Goal: Task Accomplishment & Management: Complete application form

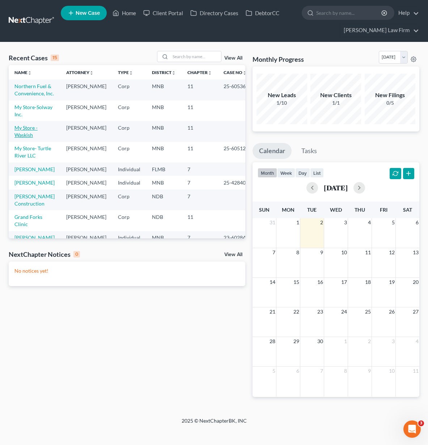
click at [30, 138] on link "My Store - Waskish" at bounding box center [25, 131] width 23 height 13
select select "10"
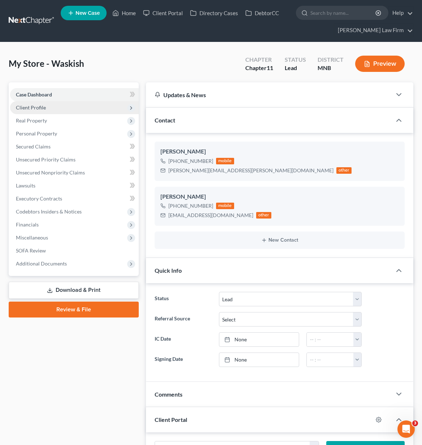
click at [30, 109] on span "Client Profile" at bounding box center [31, 107] width 30 height 6
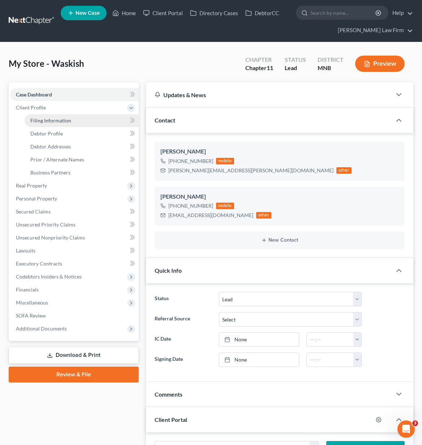
click at [35, 121] on span "Filing Information" at bounding box center [50, 120] width 41 height 6
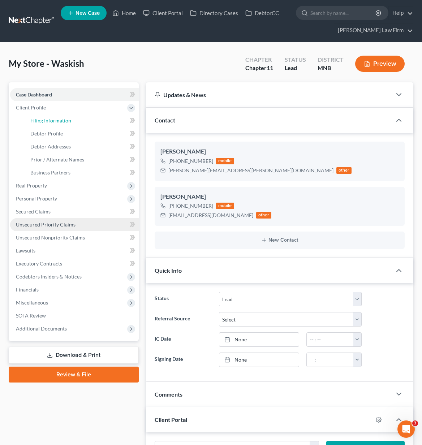
select select "3"
select select "1"
select select "42"
select select "1"
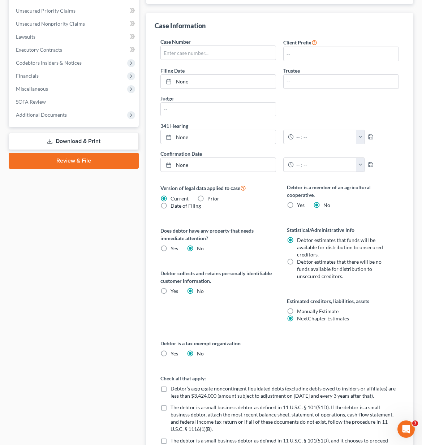
scroll to position [358, 0]
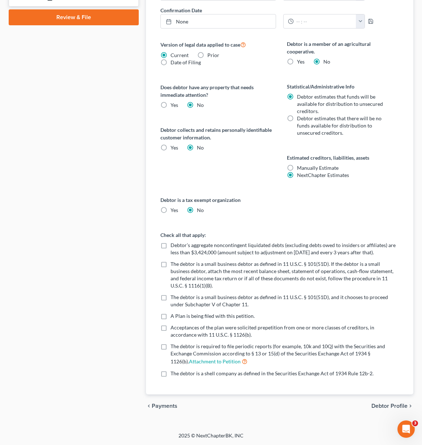
click at [382, 407] on span "Debtor Profile" at bounding box center [390, 406] width 36 height 6
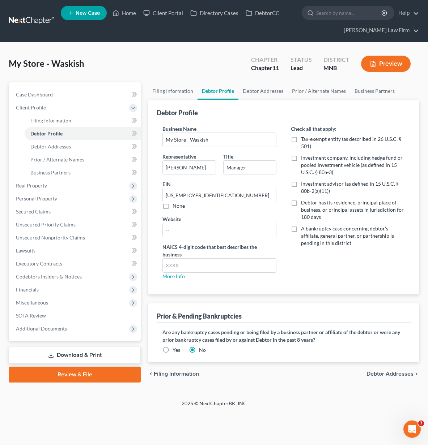
click at [301, 202] on label "Debtor has its residence, principal place of business, or principal assets in j…" at bounding box center [353, 210] width 104 height 22
click at [304, 202] on input "Debtor has its residence, principal place of business, or principal assets in j…" at bounding box center [306, 201] width 5 height 5
checkbox input "true"
click at [301, 229] on label "A bankruptcy case concerning debtor’s affiliate, general partner, or partnershi…" at bounding box center [353, 236] width 104 height 22
click at [304, 229] on input "A bankruptcy case concerning debtor’s affiliate, general partner, or partnershi…" at bounding box center [306, 227] width 5 height 5
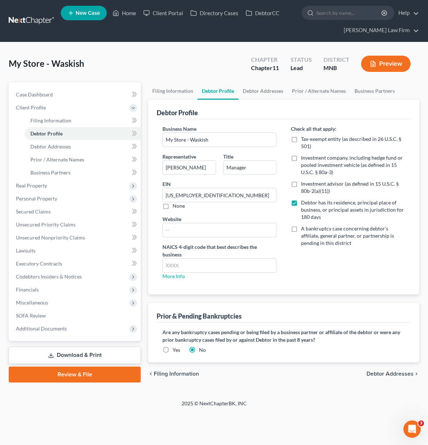
checkbox input "true"
click at [172, 274] on link "More Info" at bounding box center [173, 276] width 22 height 6
click at [175, 268] on input "text" at bounding box center [219, 266] width 113 height 14
type input "457110"
click at [172, 352] on label "Yes" at bounding box center [176, 350] width 8 height 7
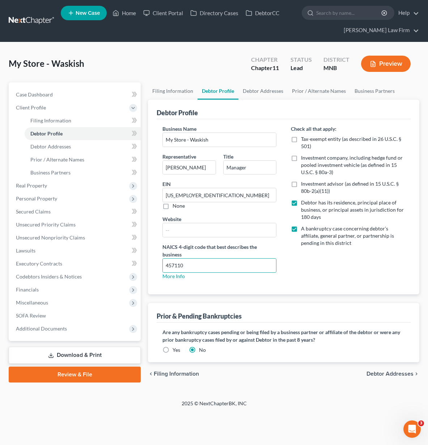
click at [175, 351] on input "Yes" at bounding box center [177, 349] width 5 height 5
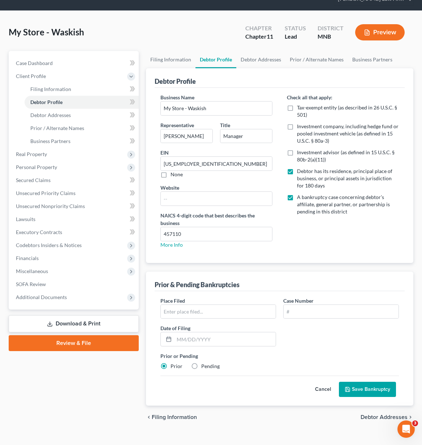
scroll to position [43, 0]
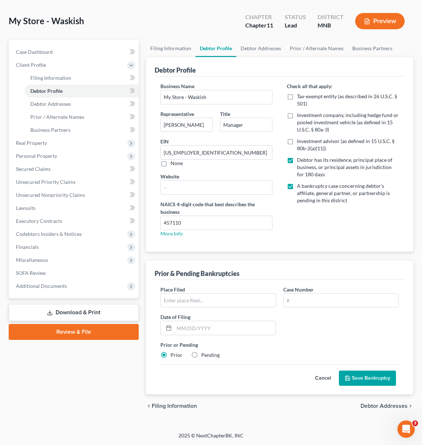
click at [201, 355] on label "Pending" at bounding box center [210, 355] width 18 height 7
click at [204, 355] on input "Pending" at bounding box center [206, 354] width 5 height 5
radio input "true"
radio input "false"
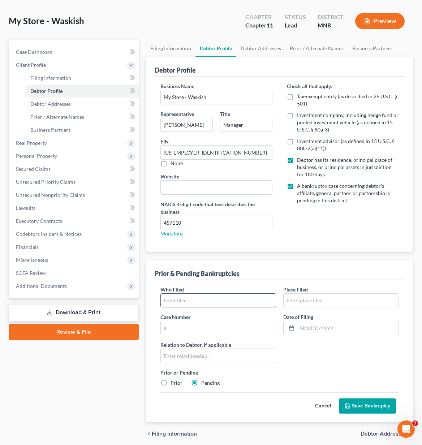
click at [190, 298] on input "text" at bounding box center [218, 301] width 115 height 14
type input "N"
type input "My Store-Turtle River, LLC"
type input "[US_STATE]"
drag, startPoint x: 230, startPoint y: 304, endPoint x: 136, endPoint y: 298, distance: 94.2
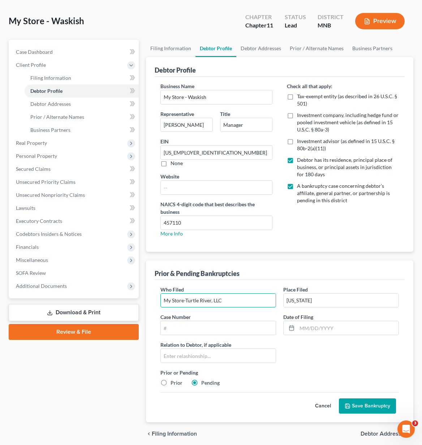
click at [136, 298] on div "Petition Navigation Case Dashboard Payments Invoices Payments Payments Credit R…" at bounding box center [211, 243] width 412 height 406
type input "Northern Fuel and Convenience Inc"
type input "25-60536"
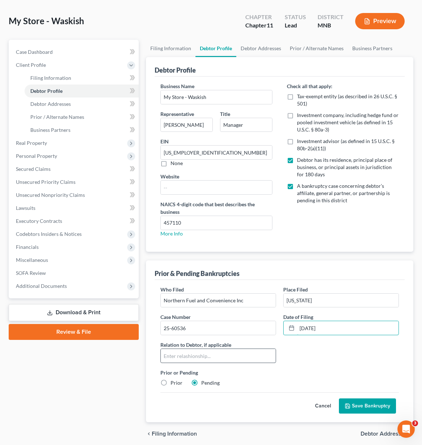
type input "[DATE]"
click at [205, 360] on input "text" at bounding box center [218, 356] width 115 height 14
drag, startPoint x: 205, startPoint y: 358, endPoint x: 185, endPoint y: 350, distance: 20.6
click at [205, 357] on input "text" at bounding box center [218, 356] width 115 height 14
click at [304, 359] on div "Who Filed * Northern Fuel and Convenience Inc Place Filed * [US_STATE] Case Num…" at bounding box center [280, 339] width 246 height 107
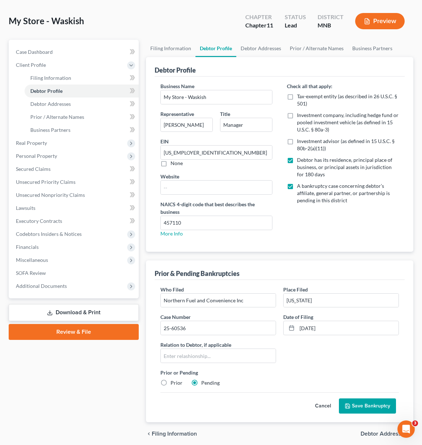
click at [365, 406] on button "Save Bankruptcy" at bounding box center [367, 406] width 57 height 15
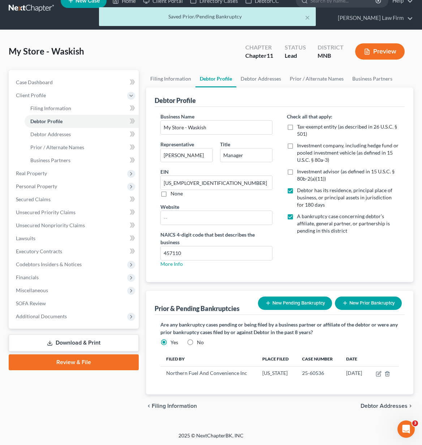
scroll to position [12, 0]
click at [291, 307] on button "New Pending Bankruptcy" at bounding box center [295, 303] width 74 height 13
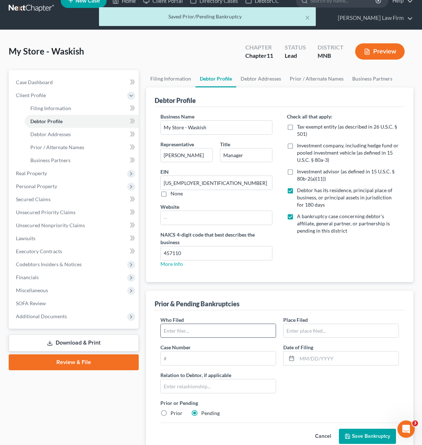
click at [225, 325] on input "text" at bounding box center [218, 331] width 115 height 14
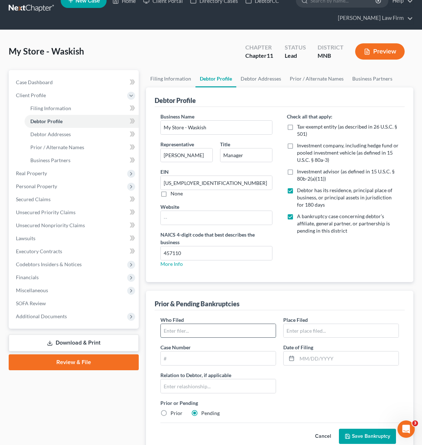
click at [201, 330] on input "text" at bounding box center [218, 331] width 115 height 14
type input "My Store-Turtle River, LLC"
type input "[US_STATE]"
type input "25-60512"
type input "[DATE]"
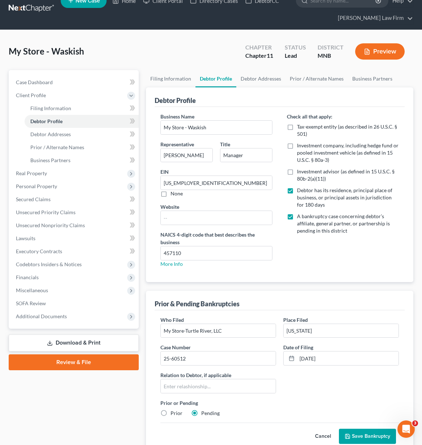
click at [364, 434] on button "Save Bankruptcy" at bounding box center [367, 436] width 57 height 15
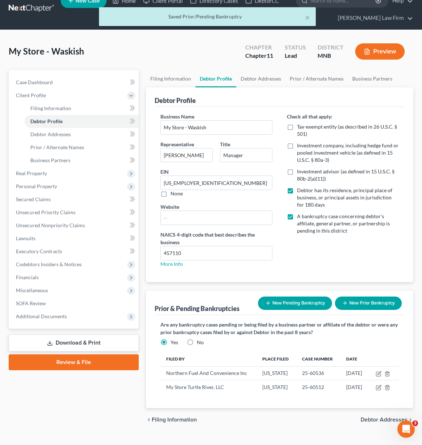
click at [293, 307] on button "New Pending Bankruptcy" at bounding box center [295, 303] width 74 height 13
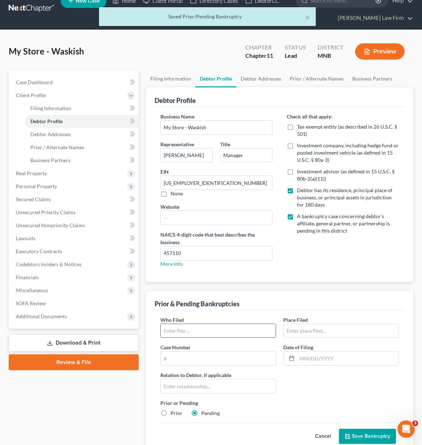
click at [193, 328] on input "text" at bounding box center [218, 331] width 115 height 14
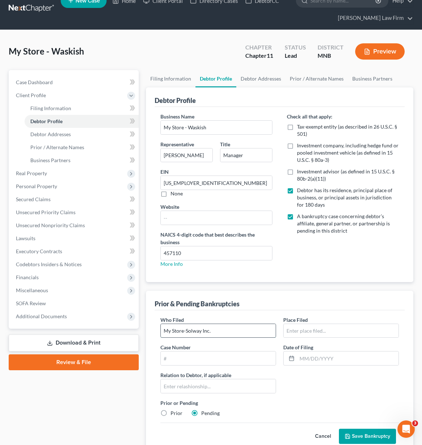
type input "My Store-Solway Inc."
type input "[US_STATE]"
click at [213, 360] on input "text" at bounding box center [218, 359] width 115 height 14
type input "25-60537"
type input "[DATE]"
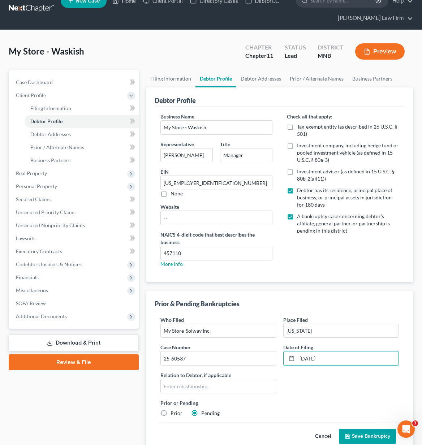
click at [365, 441] on button "Save Bankruptcy" at bounding box center [367, 436] width 57 height 15
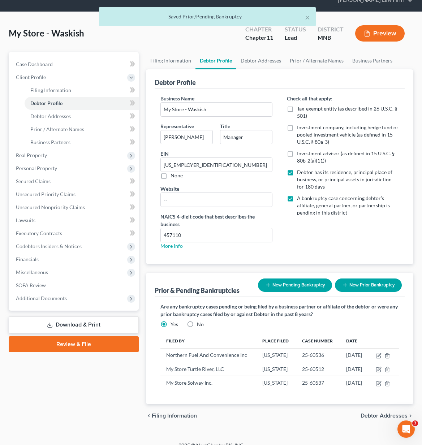
scroll to position [40, 0]
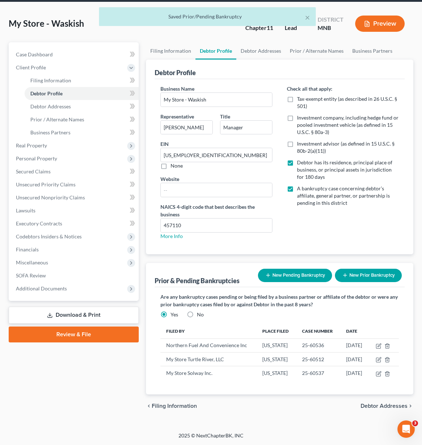
click at [386, 407] on span "Debtor Addresses" at bounding box center [384, 406] width 47 height 6
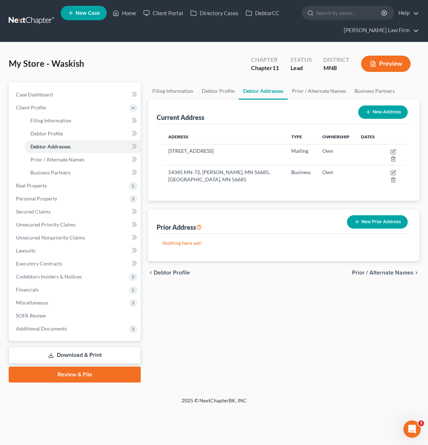
click at [384, 274] on span "Prior / Alternate Names" at bounding box center [382, 273] width 61 height 6
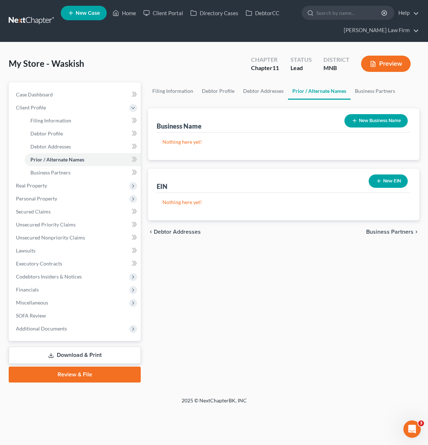
click at [381, 186] on button "New EIN" at bounding box center [387, 181] width 39 height 13
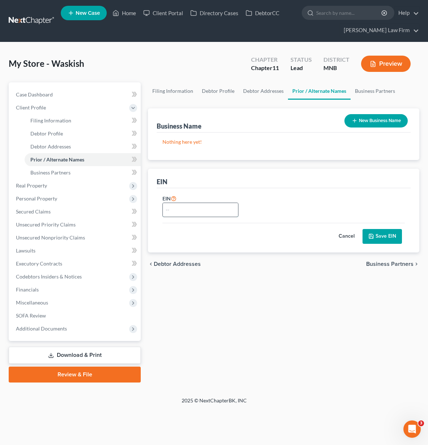
click at [181, 211] on input "text" at bounding box center [200, 210] width 75 height 14
paste input "[US_EMPLOYER_IDENTIFICATION_NUMBER]"
type input "[US_EMPLOYER_IDENTIFICATION_NUMBER]"
click at [392, 236] on button "Save EIN" at bounding box center [381, 236] width 39 height 15
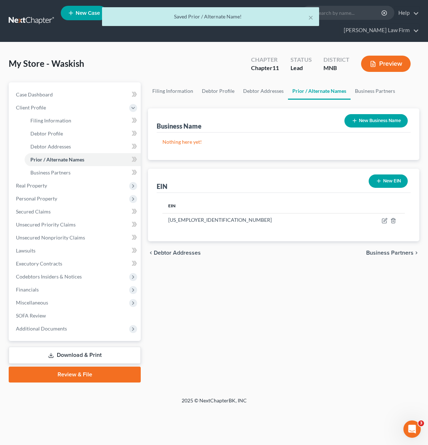
click at [396, 252] on span "Business Partners" at bounding box center [389, 253] width 47 height 6
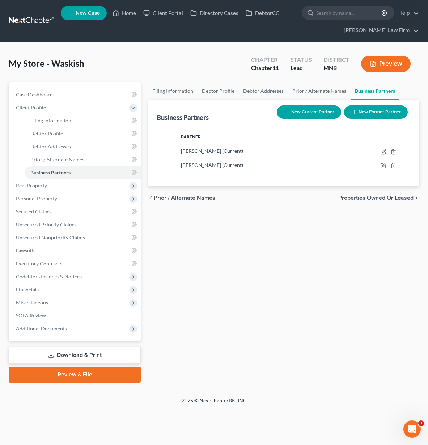
click at [379, 199] on span "Properties Owned or Leased" at bounding box center [375, 198] width 75 height 6
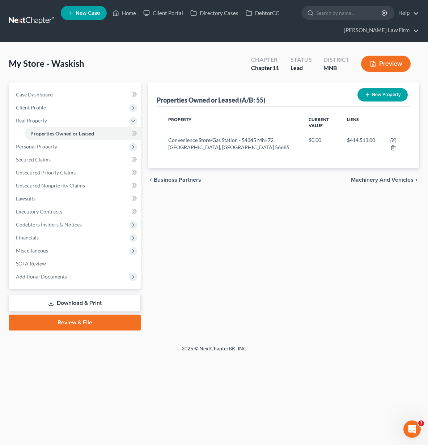
click at [398, 179] on span "Machinery and Vehicles" at bounding box center [382, 180] width 63 height 6
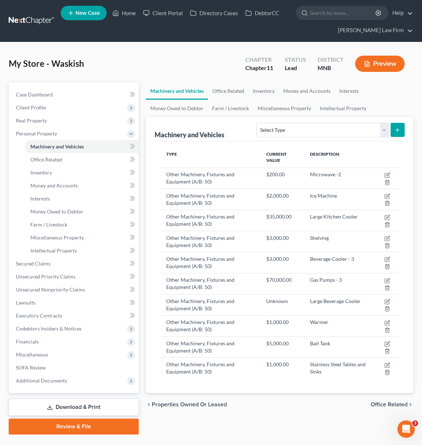
click at [394, 404] on span "Office Related" at bounding box center [389, 405] width 37 height 6
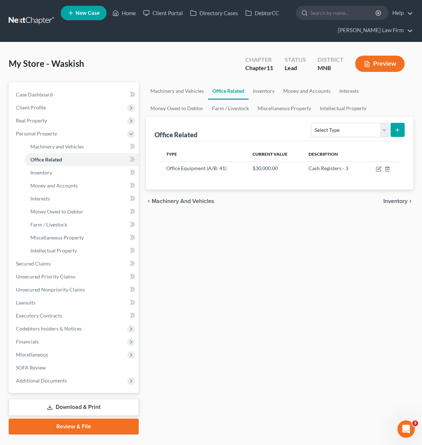
click at [397, 201] on span "Inventory" at bounding box center [396, 201] width 24 height 6
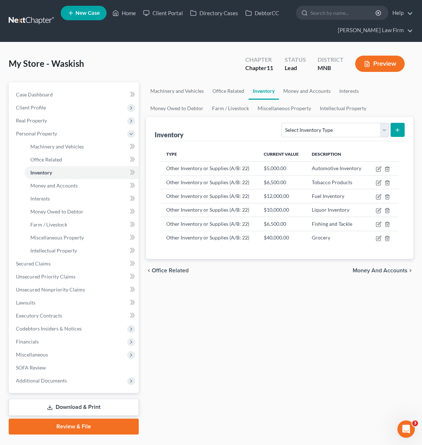
click at [390, 272] on span "Money and Accounts" at bounding box center [380, 271] width 55 height 6
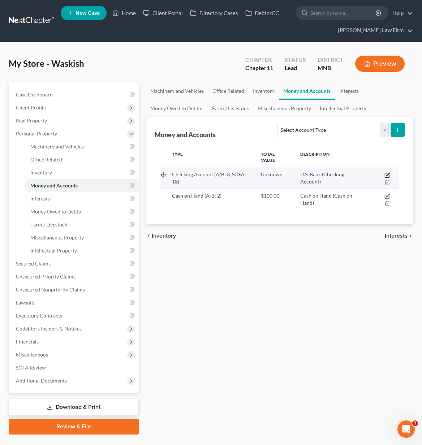
click at [387, 175] on icon "button" at bounding box center [387, 174] width 3 height 3
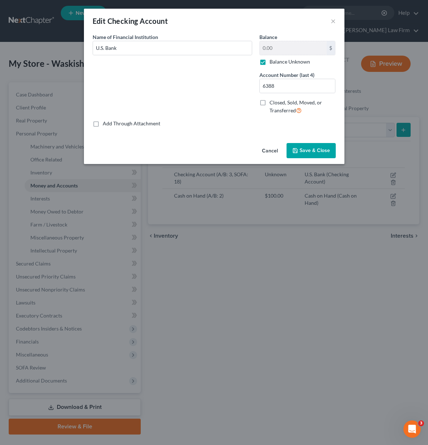
click at [307, 154] on button "Save & Close" at bounding box center [310, 150] width 49 height 15
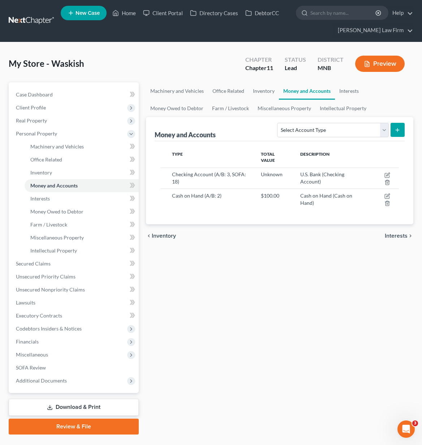
click at [406, 236] on span "Interests" at bounding box center [396, 236] width 23 height 6
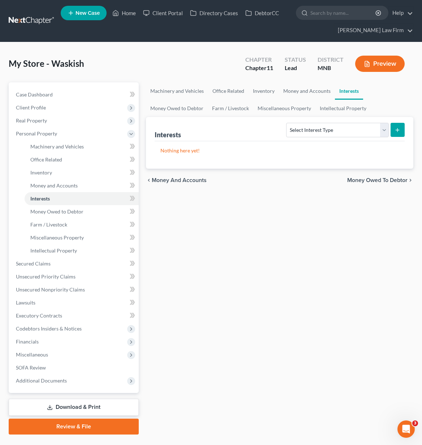
click at [383, 180] on span "Money Owed to Debtor" at bounding box center [377, 180] width 60 height 6
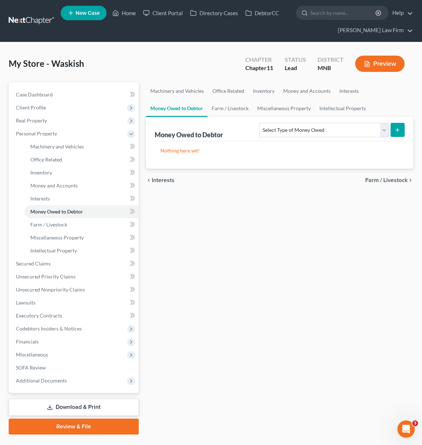
click at [383, 182] on span "Farm / Livestock" at bounding box center [386, 180] width 42 height 6
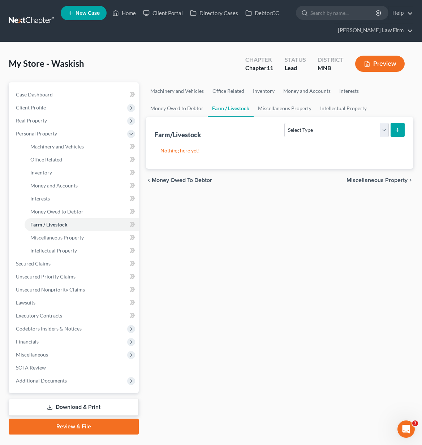
click at [383, 182] on span "Miscellaneous Property" at bounding box center [377, 180] width 61 height 6
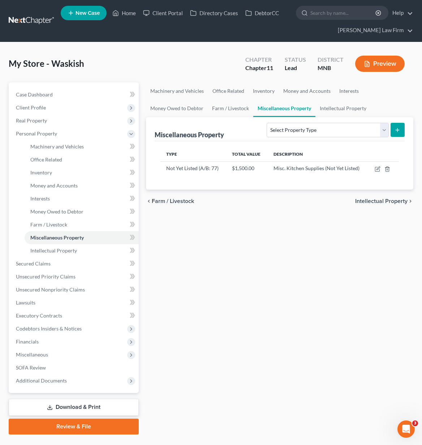
click at [384, 201] on span "Intellectual Property" at bounding box center [381, 201] width 52 height 6
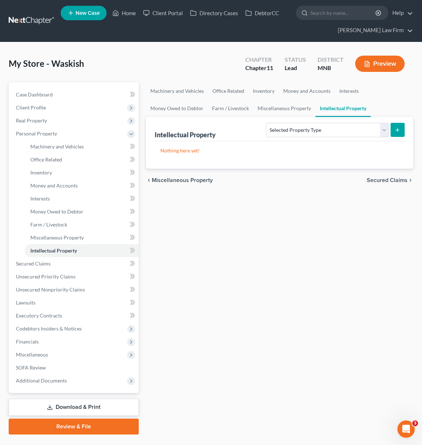
drag, startPoint x: 386, startPoint y: 178, endPoint x: 340, endPoint y: 186, distance: 46.6
click at [340, 186] on div "chevron_left Miscellaneous Property Secured Claims chevron_right" at bounding box center [280, 180] width 268 height 23
click at [157, 182] on span "Miscellaneous Property" at bounding box center [182, 180] width 61 height 6
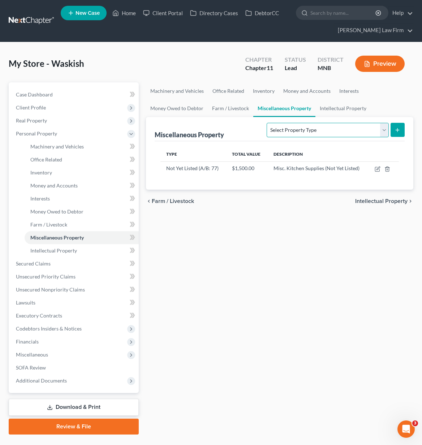
click at [343, 132] on select "Select Property Type Assigned for Creditor Benefit [DATE] (SOFA: 8) Assigned to…" at bounding box center [328, 130] width 122 height 14
select select "not_yet_listed"
click at [267, 123] on select "Select Property Type Assigned for Creditor Benefit [DATE] (SOFA: 8) Assigned to…" at bounding box center [328, 130] width 122 height 14
click at [397, 130] on line "submit" at bounding box center [397, 130] width 3 height 0
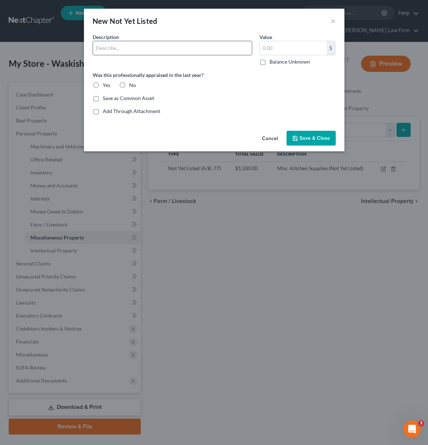
click at [206, 50] on input "text" at bounding box center [172, 48] width 159 height 14
type input "Retail Food Handler License"
click at [324, 137] on span "Save & Close" at bounding box center [314, 138] width 30 height 6
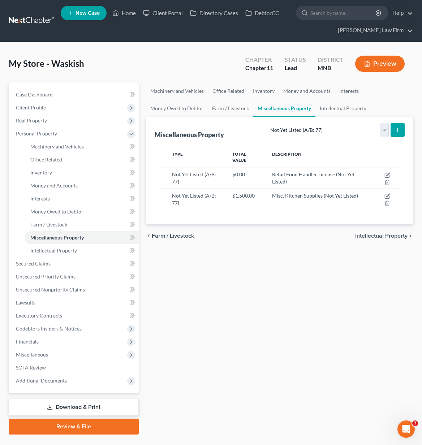
click at [383, 232] on div "chevron_left Farm / Livestock Intellectual Property chevron_right" at bounding box center [280, 235] width 268 height 23
click at [385, 239] on span "Intellectual Property" at bounding box center [381, 236] width 52 height 6
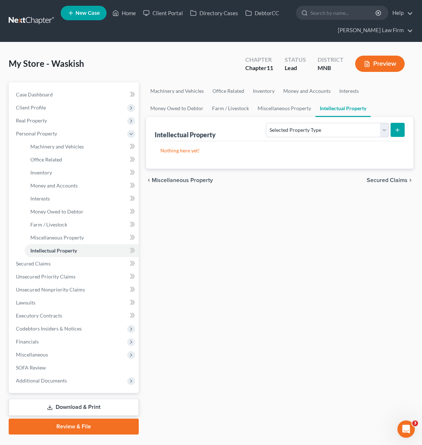
click at [401, 182] on span "Secured Claims" at bounding box center [387, 180] width 41 height 6
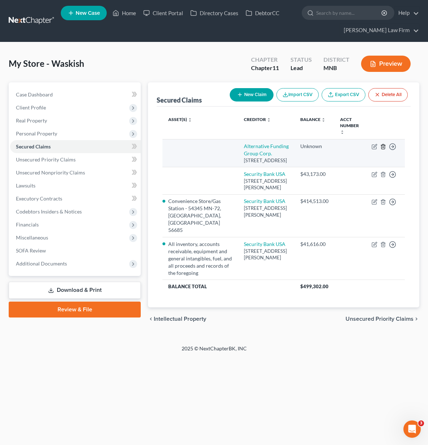
click at [385, 144] on icon "button" at bounding box center [383, 147] width 6 height 6
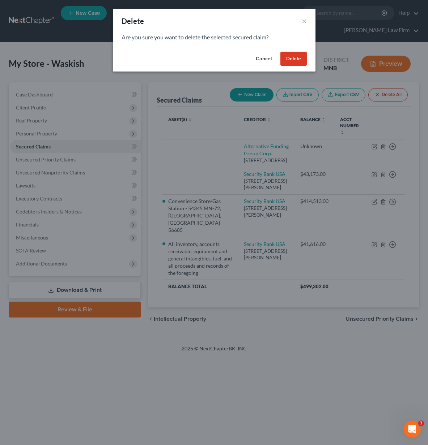
click at [301, 59] on button "Delete" at bounding box center [293, 59] width 26 height 14
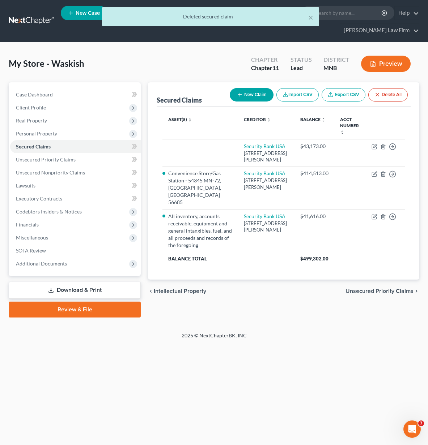
click at [378, 294] on span "Unsecured Priority Claims" at bounding box center [379, 291] width 68 height 6
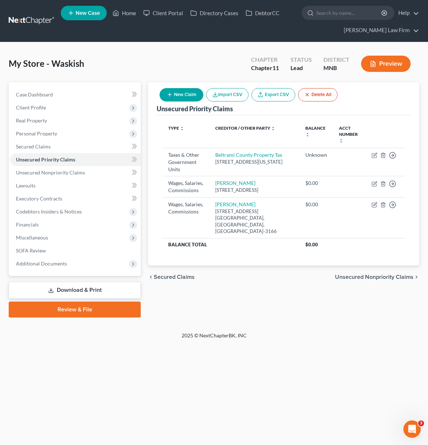
click at [382, 279] on span "Unsecured Nonpriority Claims" at bounding box center [374, 277] width 78 height 6
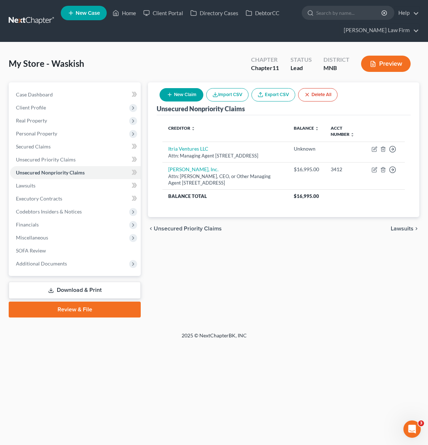
click at [394, 232] on span "Lawsuits" at bounding box center [401, 229] width 23 height 6
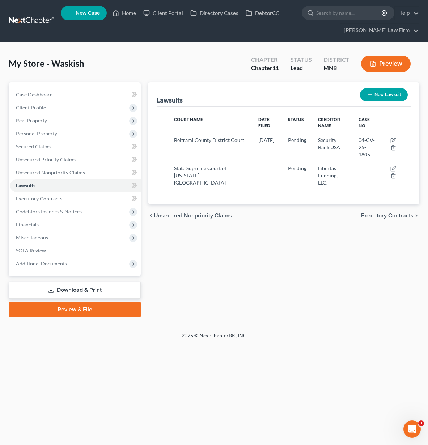
click at [405, 213] on span "Executory Contracts" at bounding box center [387, 216] width 52 height 6
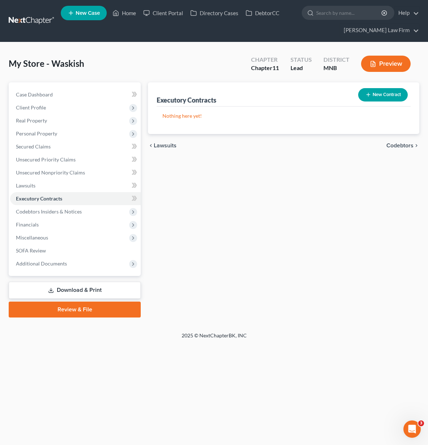
click at [410, 146] on span "Codebtors" at bounding box center [399, 146] width 27 height 6
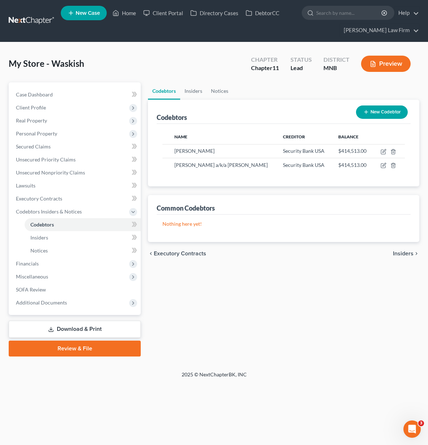
click at [159, 255] on span "Executory Contracts" at bounding box center [180, 254] width 52 height 6
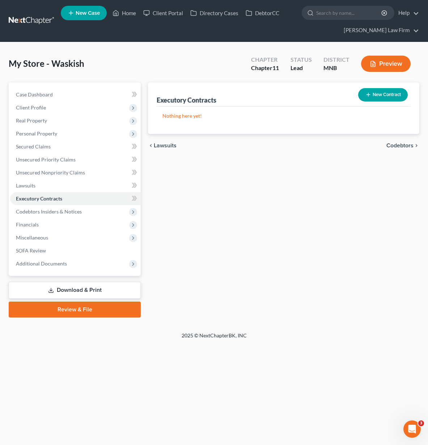
click at [401, 146] on span "Codebtors" at bounding box center [399, 146] width 27 height 6
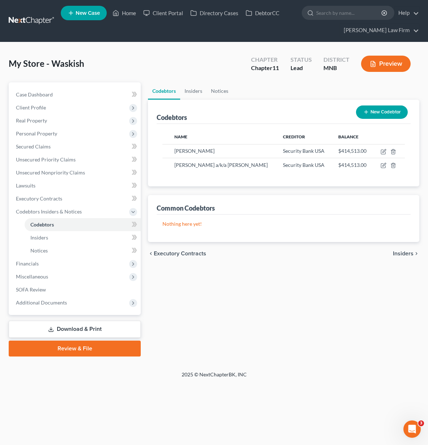
click at [401, 252] on span "Insiders" at bounding box center [403, 254] width 21 height 6
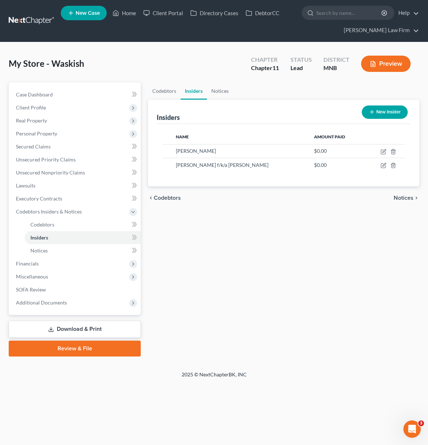
click at [406, 197] on span "Notices" at bounding box center [403, 198] width 20 height 6
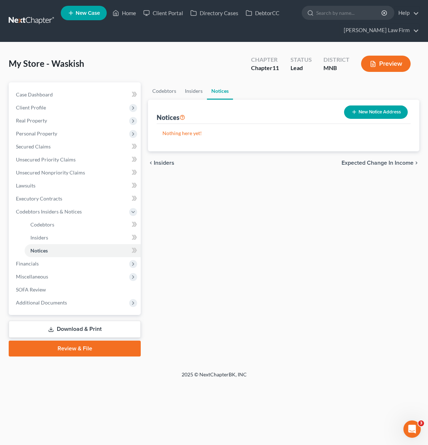
click at [407, 164] on span "Expected Change in Income" at bounding box center [377, 163] width 72 height 6
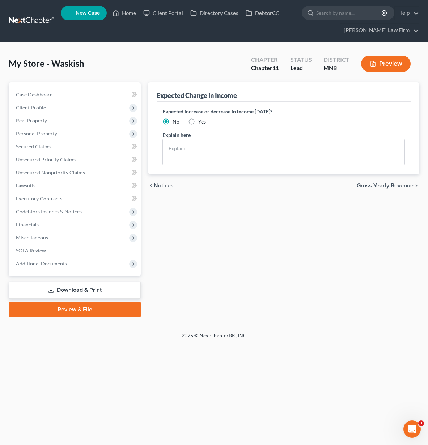
click at [401, 187] on span "Gross Yearly Revenue" at bounding box center [384, 186] width 57 height 6
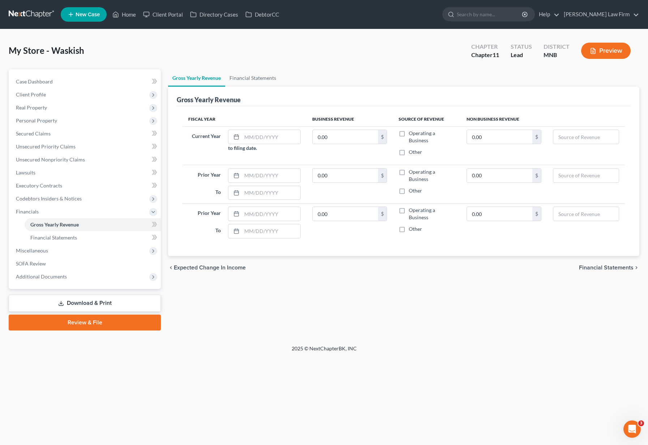
click at [350, 82] on ul "Gross Yearly Revenue Financial Statements" at bounding box center [403, 77] width 471 height 17
drag, startPoint x: 352, startPoint y: 134, endPoint x: 313, endPoint y: 134, distance: 38.7
click at [352, 134] on input "0.00" at bounding box center [345, 137] width 65 height 14
click at [253, 134] on input "text" at bounding box center [271, 137] width 58 height 14
type input "[DATE]"
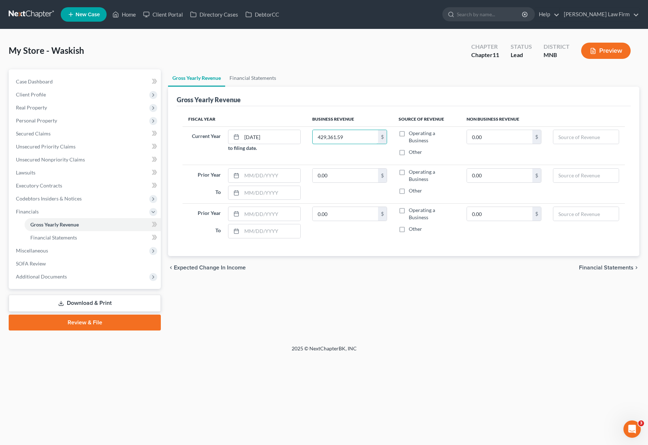
type input "429,361.59"
click at [409, 133] on label "Operating a Business" at bounding box center [432, 137] width 46 height 14
click at [412, 133] on input "Operating a Business" at bounding box center [414, 132] width 5 height 5
checkbox input "true"
click at [263, 169] on input "text" at bounding box center [271, 176] width 58 height 14
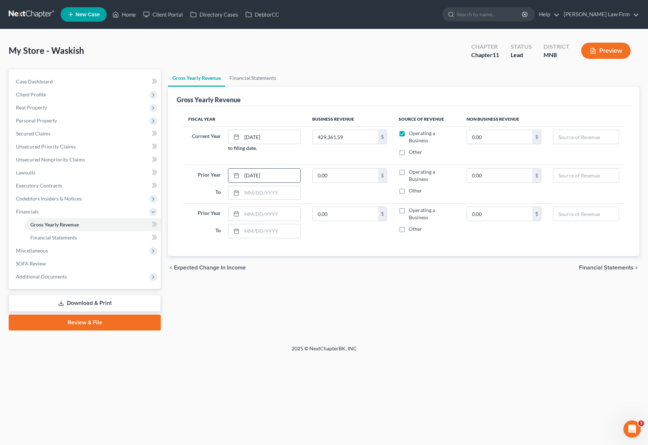
type input "[DATE]"
type input "1,865,199"
click at [409, 168] on label "Operating a Business" at bounding box center [432, 175] width 46 height 14
click at [412, 168] on input "Operating a Business" at bounding box center [414, 170] width 5 height 5
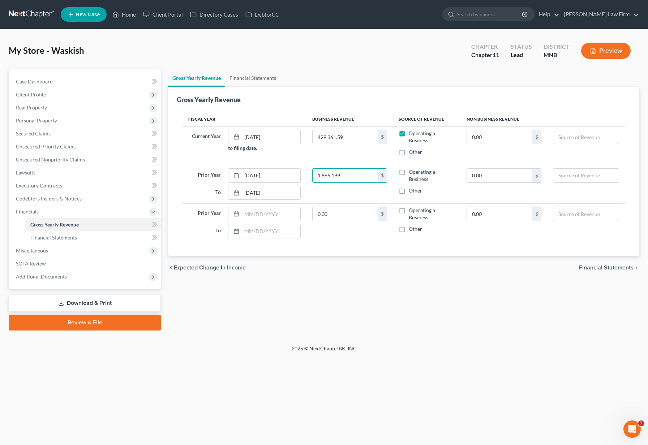
checkbox input "true"
click at [259, 209] on input "text" at bounding box center [271, 214] width 58 height 14
click at [270, 208] on input "text" at bounding box center [271, 214] width 58 height 14
type input "[DATE]"
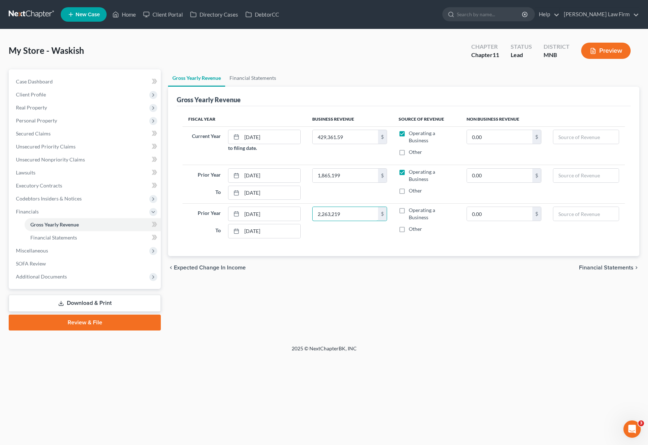
type input "2,263,219"
click at [409, 207] on label "Operating a Business" at bounding box center [432, 214] width 46 height 14
click at [412, 207] on input "Operating a Business" at bounding box center [414, 209] width 5 height 5
checkbox input "true"
click at [427, 265] on span "Financial Statements" at bounding box center [606, 268] width 55 height 6
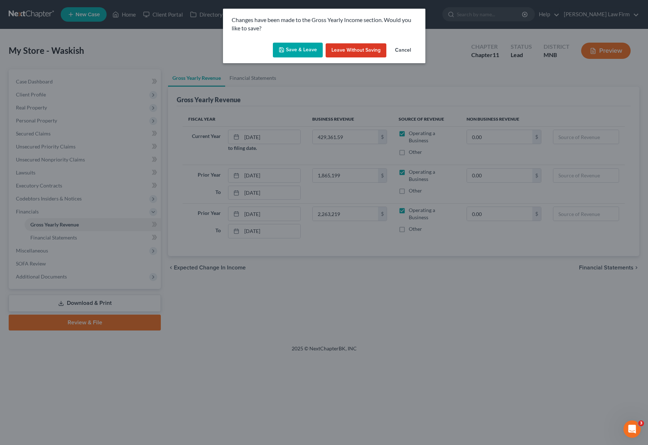
click at [287, 49] on button "Save & Leave" at bounding box center [298, 50] width 50 height 15
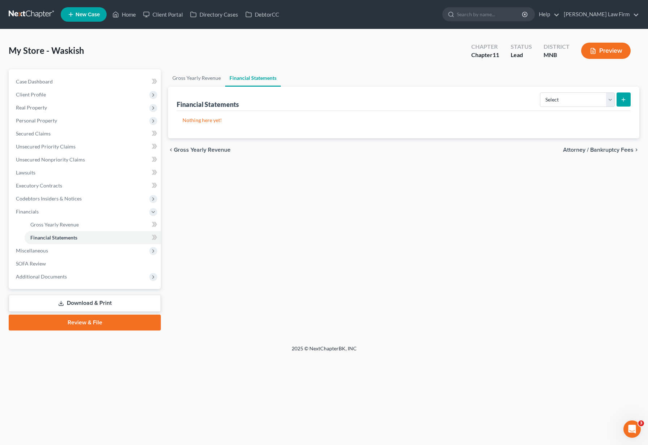
click at [427, 151] on span "Attorney / Bankruptcy Fees" at bounding box center [598, 150] width 70 height 6
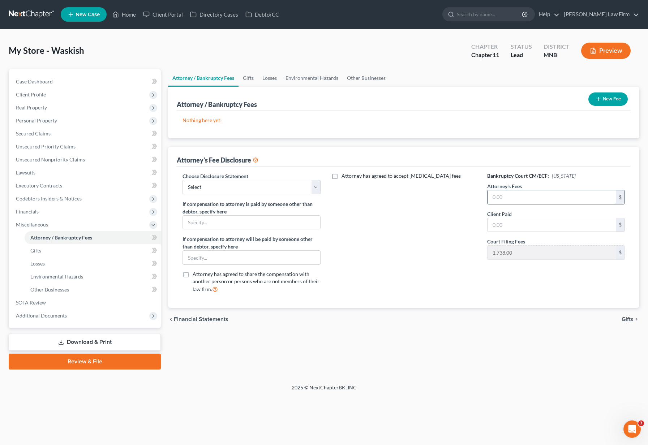
click at [427, 197] on input "text" at bounding box center [552, 198] width 128 height 14
type input "20,000"
click at [427, 321] on span "Gifts" at bounding box center [628, 320] width 12 height 6
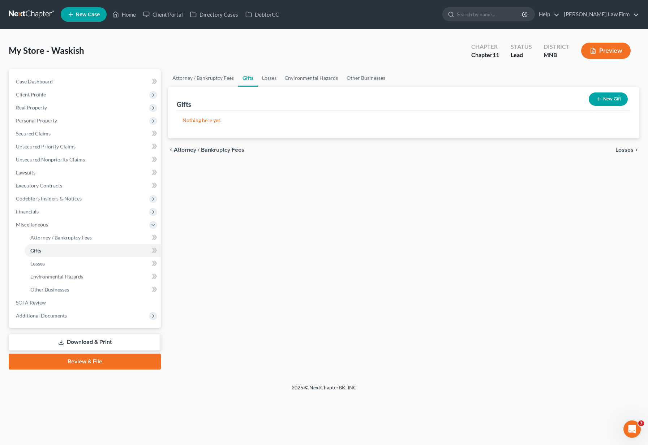
click at [223, 151] on span "Attorney / Bankruptcy Fees" at bounding box center [209, 150] width 70 height 6
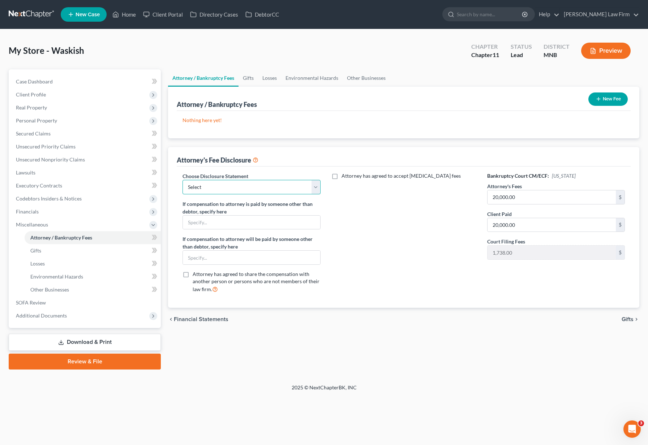
click at [214, 189] on select "Select Hourly with [MEDICAL_DATA]" at bounding box center [252, 187] width 138 height 14
select select "0"
click at [183, 180] on select "Select Hourly with [MEDICAL_DATA]" at bounding box center [252, 187] width 138 height 14
drag, startPoint x: 206, startPoint y: 218, endPoint x: 215, endPoint y: 230, distance: 15.0
click at [206, 218] on input "text" at bounding box center [251, 223] width 137 height 14
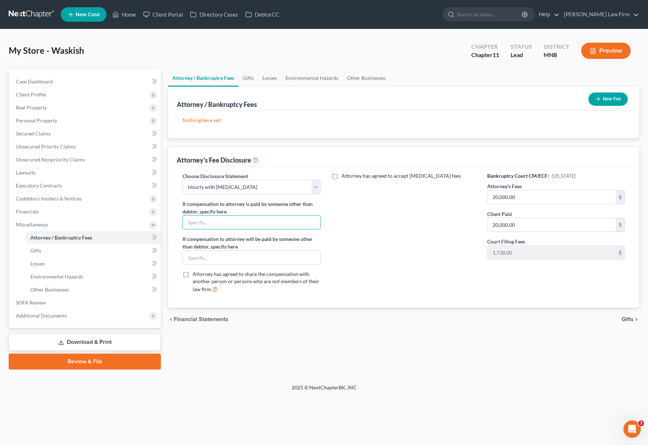
type input "[PERSON_NAME] and [PERSON_NAME]"
click at [427, 320] on span "Gifts" at bounding box center [628, 320] width 12 height 6
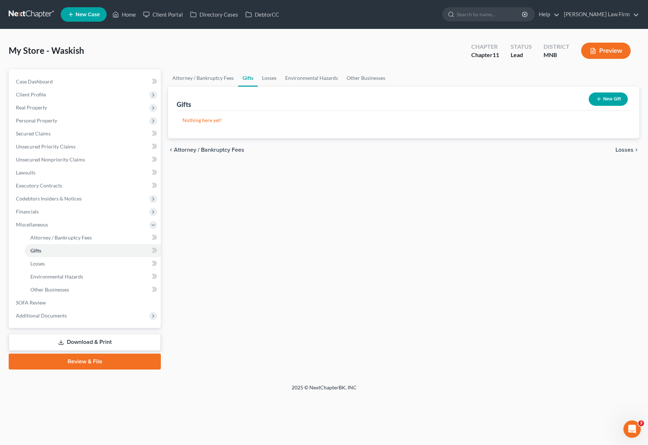
click at [427, 149] on span "Losses" at bounding box center [625, 150] width 18 height 6
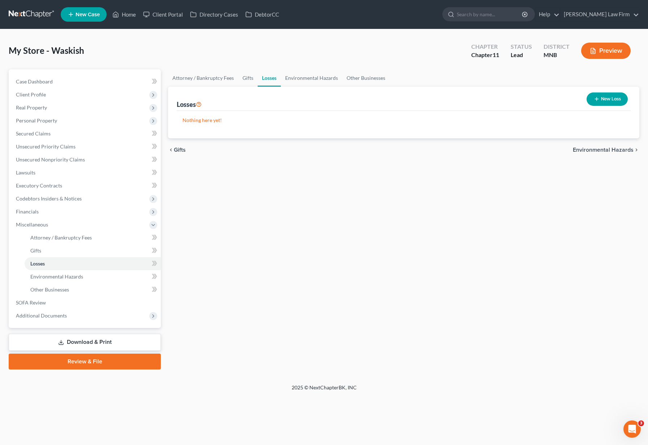
click at [427, 149] on span "Environmental Hazards" at bounding box center [603, 150] width 61 height 6
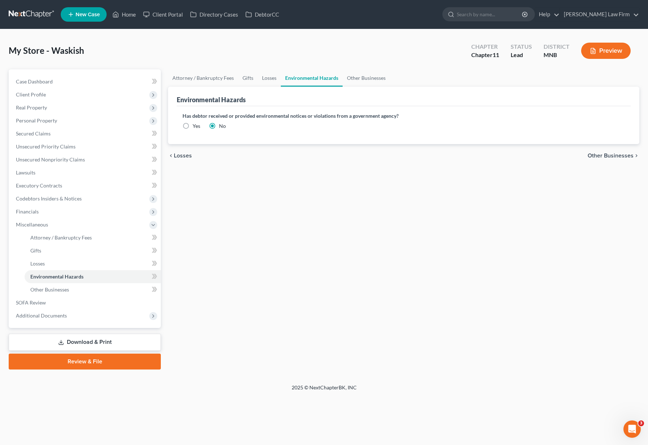
click at [427, 157] on span "Other Businesses" at bounding box center [611, 156] width 46 height 6
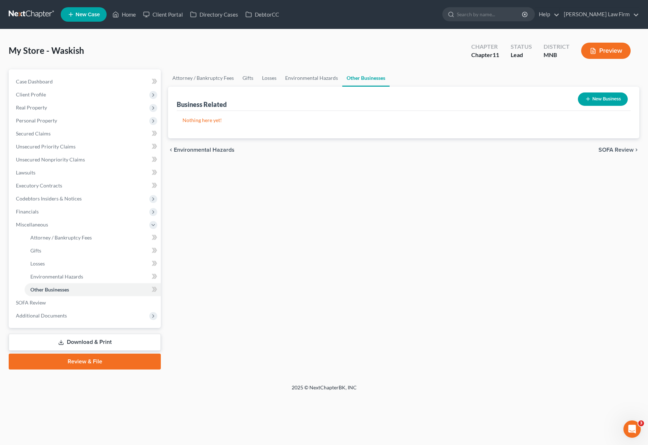
click at [427, 148] on span "SOFA Review" at bounding box center [616, 150] width 35 height 6
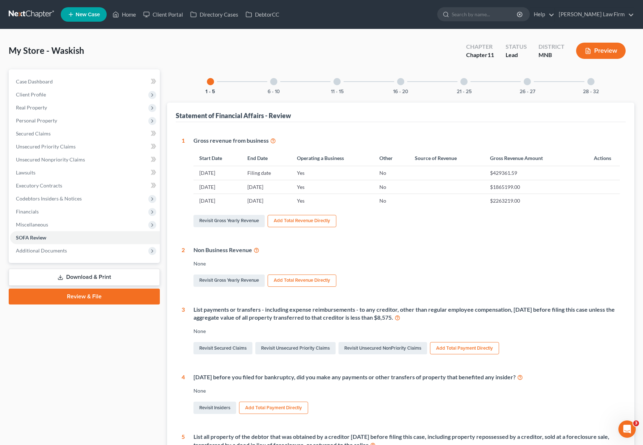
click at [277, 83] on div at bounding box center [273, 81] width 7 height 7
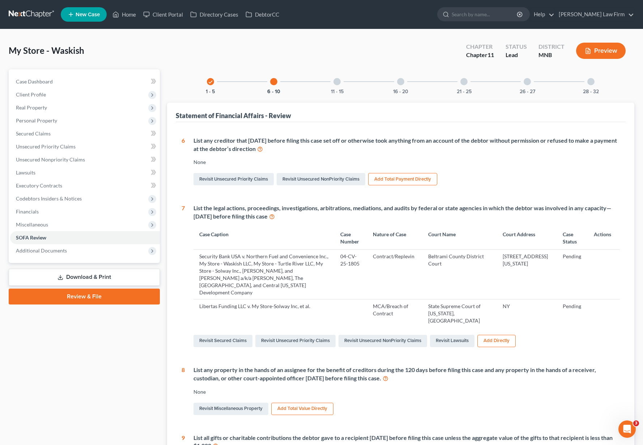
click at [275, 146] on div "List any creditor that [DATE] before filing this case set off or otherwise took…" at bounding box center [406, 145] width 427 height 17
click at [313, 180] on link "Revisit Unsecured NonPriority Claims" at bounding box center [321, 179] width 89 height 12
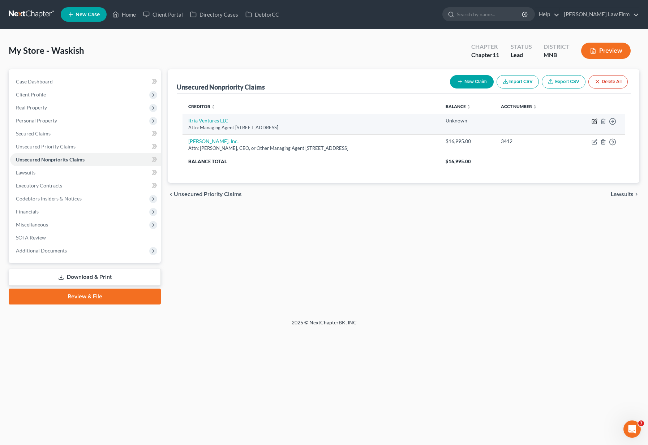
click at [427, 122] on icon "button" at bounding box center [595, 122] width 6 height 6
select select "7"
select select "8"
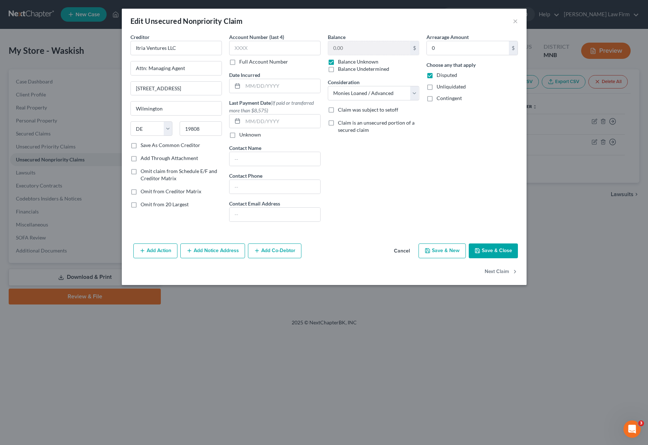
click at [408, 254] on button "Cancel" at bounding box center [401, 251] width 27 height 14
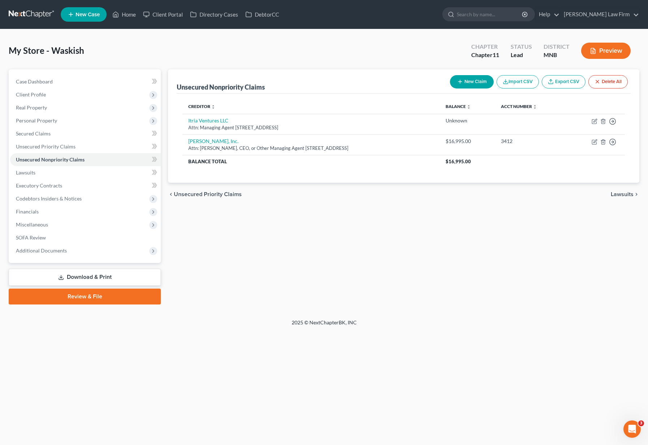
click at [427, 196] on span "Lawsuits" at bounding box center [622, 195] width 23 height 6
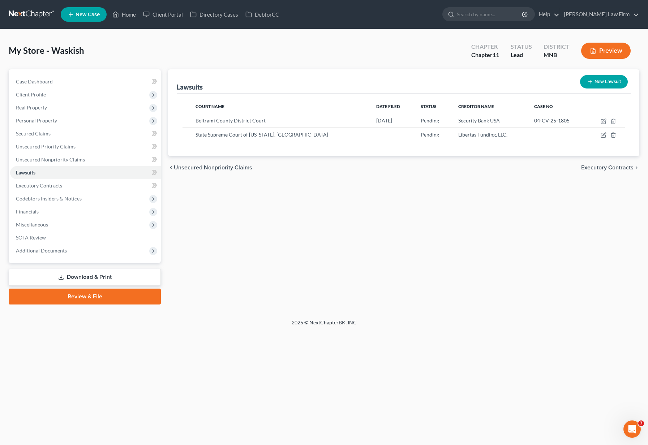
click at [427, 169] on span "Executory Contracts" at bounding box center [607, 168] width 52 height 6
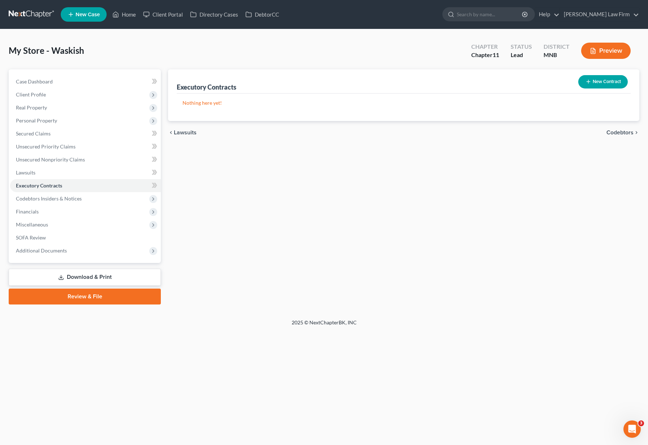
click at [188, 130] on span "Lawsuits" at bounding box center [185, 133] width 23 height 6
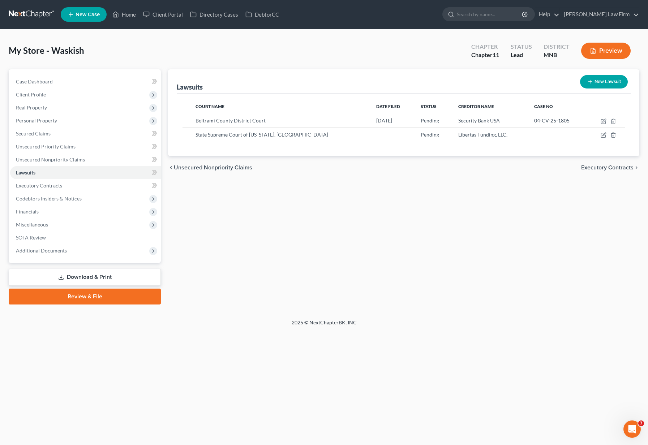
click at [427, 87] on button "New Lawsuit" at bounding box center [604, 81] width 48 height 13
select select "0"
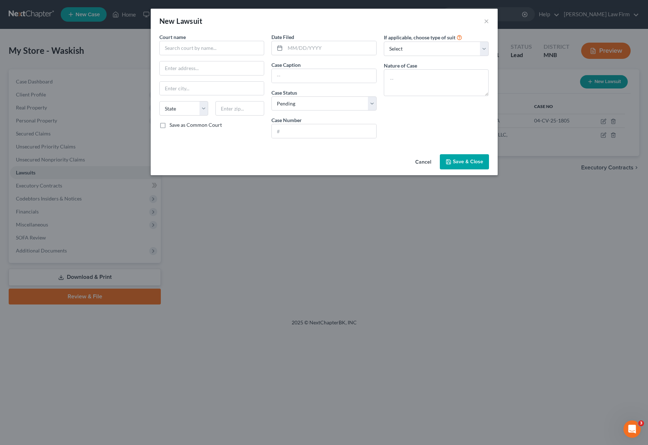
click at [420, 161] on button "Cancel" at bounding box center [423, 162] width 27 height 14
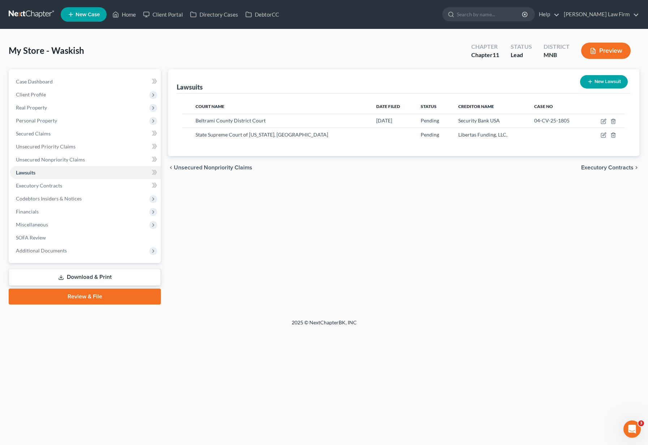
click at [427, 169] on span "Executory Contracts" at bounding box center [607, 168] width 52 height 6
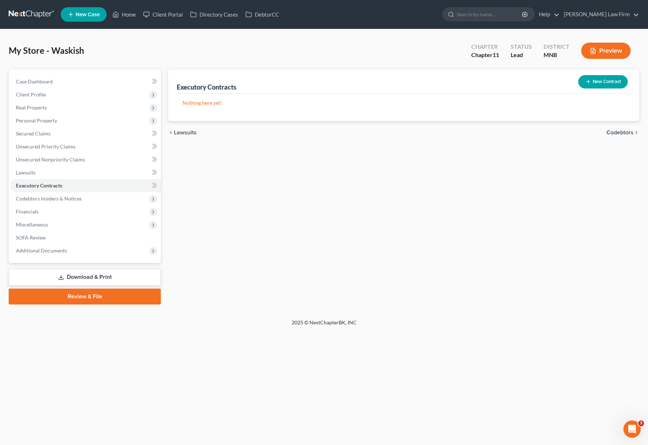
click at [427, 86] on button "New Contract" at bounding box center [603, 81] width 50 height 13
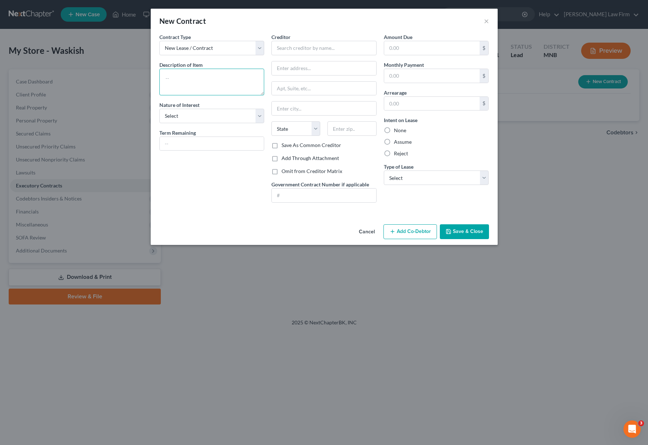
click at [220, 79] on textarea at bounding box center [211, 82] width 105 height 27
type textarea "ARCO Franchise Agreement"
drag, startPoint x: 236, startPoint y: 119, endPoint x: 236, endPoint y: 123, distance: 4.4
click at [236, 119] on select "Select Purchaser Agent Lessor Lessee" at bounding box center [211, 116] width 105 height 14
select select "3"
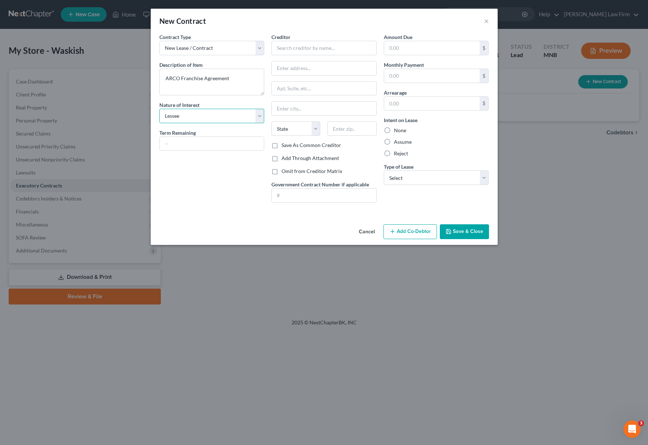
click at [159, 109] on select "Select Purchaser Agent Lessor Lessee" at bounding box center [211, 116] width 105 height 14
click at [292, 48] on input "text" at bounding box center [323, 48] width 105 height 14
click at [307, 59] on div "Parkland Corporation" at bounding box center [314, 60] width 75 height 7
type input "Parkland Corporation"
type input "[STREET_ADDRESS]"
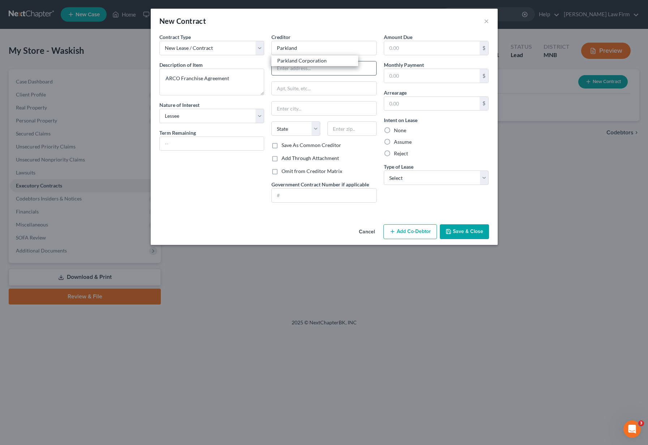
type input "Attn: Managing Agent"
type input "[GEOGRAPHIC_DATA]"
select select "45"
type input "77056"
click at [394, 155] on label "Reject" at bounding box center [401, 153] width 14 height 7
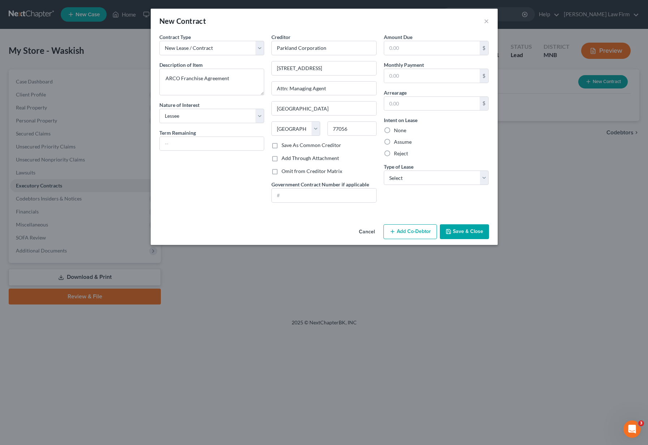
click at [397, 155] on input "Reject" at bounding box center [399, 152] width 5 height 5
radio input "true"
drag, startPoint x: 485, startPoint y: 173, endPoint x: 476, endPoint y: 184, distance: 13.8
click at [427, 173] on select "Select Real Estate Car Other" at bounding box center [436, 178] width 105 height 14
select select "2"
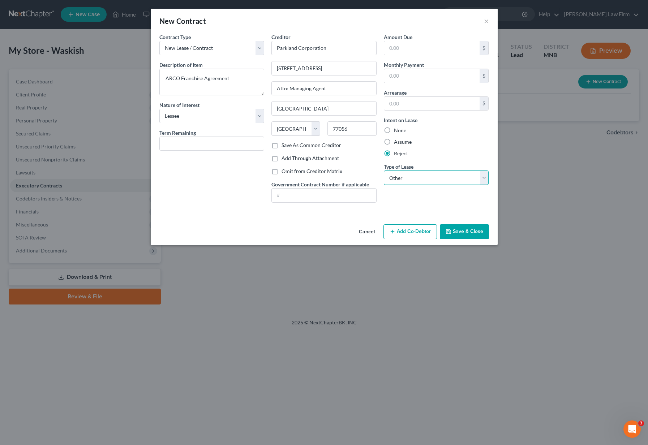
click at [384, 171] on select "Select Real Estate Car Other" at bounding box center [436, 178] width 105 height 14
click at [427, 234] on button "Save & Close" at bounding box center [464, 231] width 49 height 15
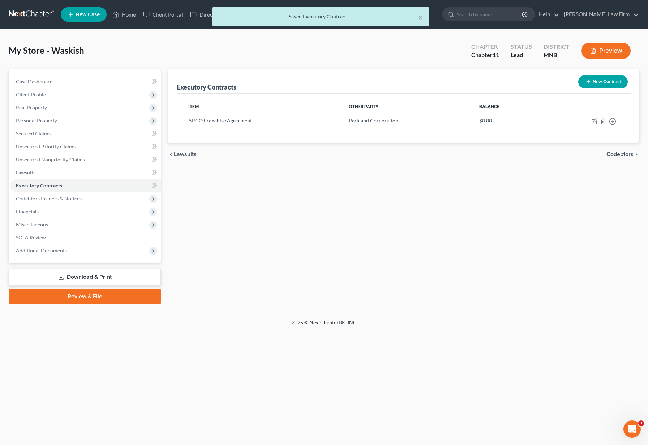
click at [427, 160] on div "chevron_left Lawsuits Codebtors chevron_right" at bounding box center [403, 154] width 471 height 23
click at [427, 157] on span "Codebtors" at bounding box center [620, 154] width 27 height 6
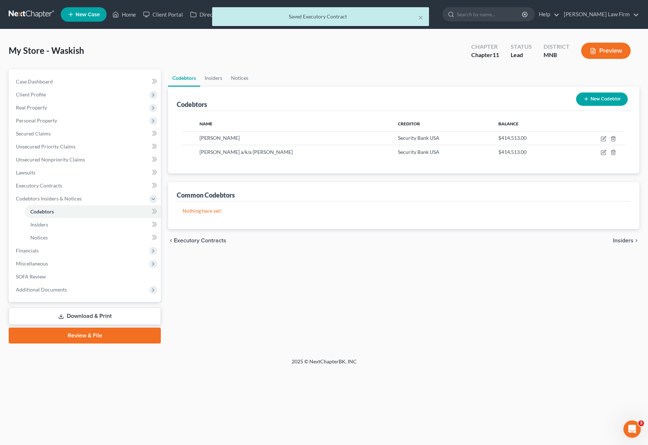
click at [427, 240] on span "Insiders" at bounding box center [623, 241] width 21 height 6
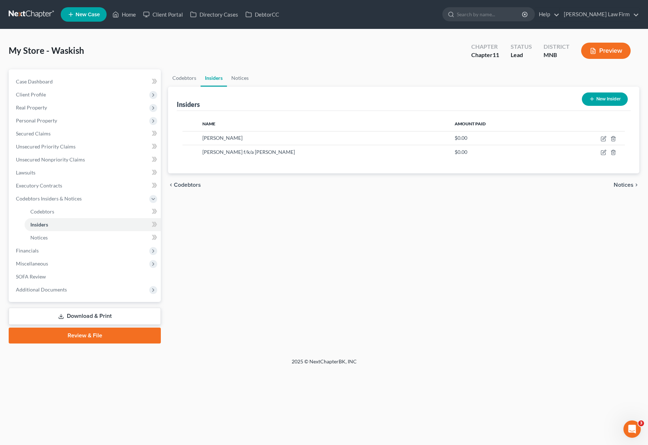
click at [427, 187] on icon "chevron_right" at bounding box center [637, 185] width 6 height 6
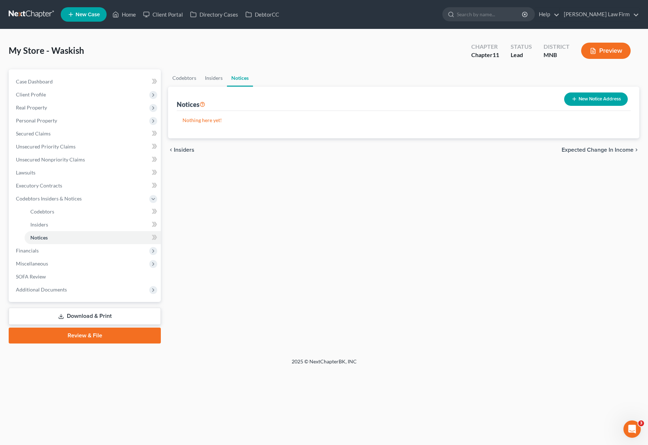
click at [427, 150] on icon "chevron_right" at bounding box center [637, 150] width 6 height 6
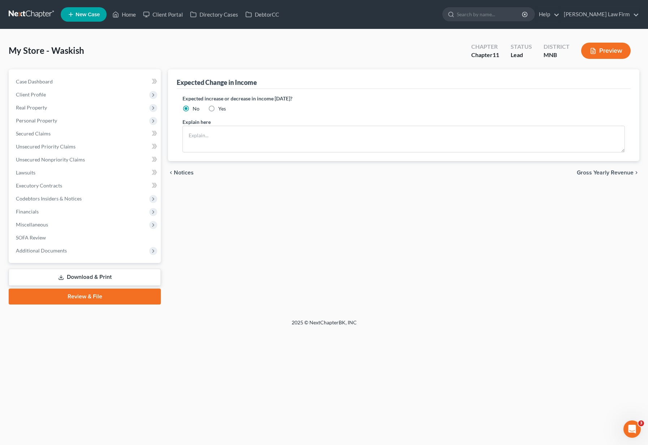
click at [427, 172] on span "Gross Yearly Revenue" at bounding box center [605, 173] width 57 height 6
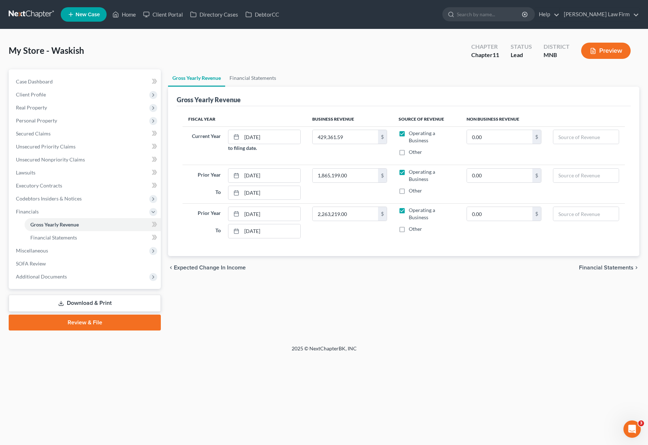
click at [427, 265] on span "Financial Statements" at bounding box center [606, 268] width 55 height 6
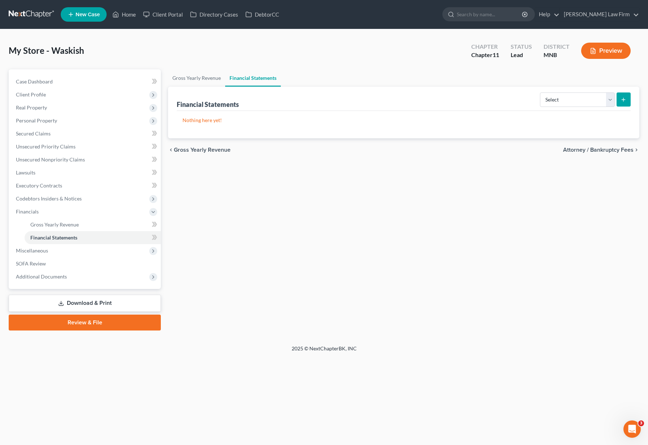
click at [427, 149] on span "Attorney / Bankruptcy Fees" at bounding box center [598, 150] width 70 height 6
select select "0"
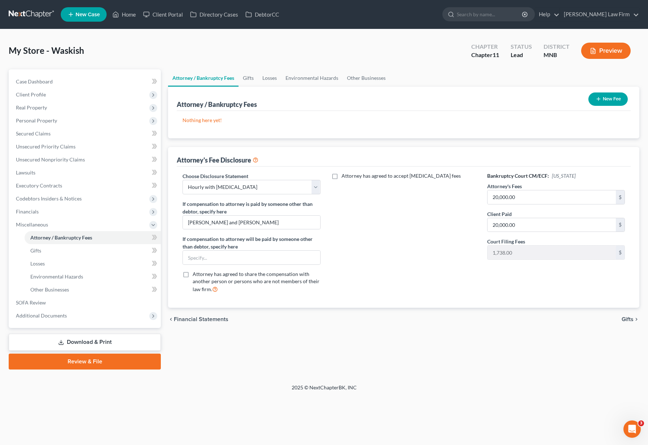
click at [427, 318] on span "Gifts" at bounding box center [628, 320] width 12 height 6
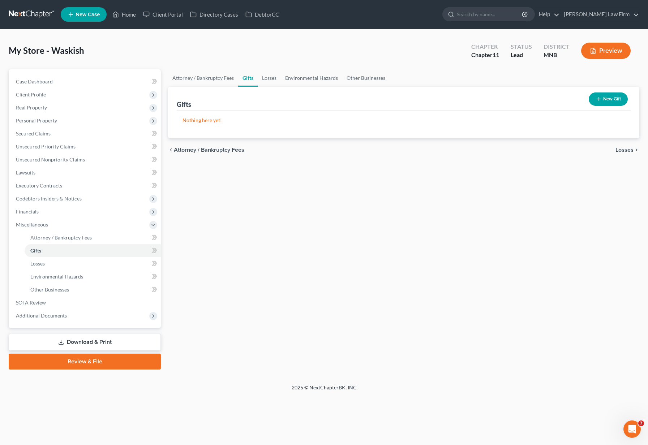
click at [427, 145] on div "chevron_left Attorney / Bankruptcy Fees Losses chevron_right" at bounding box center [403, 149] width 471 height 23
click at [427, 149] on span "Losses" at bounding box center [625, 150] width 18 height 6
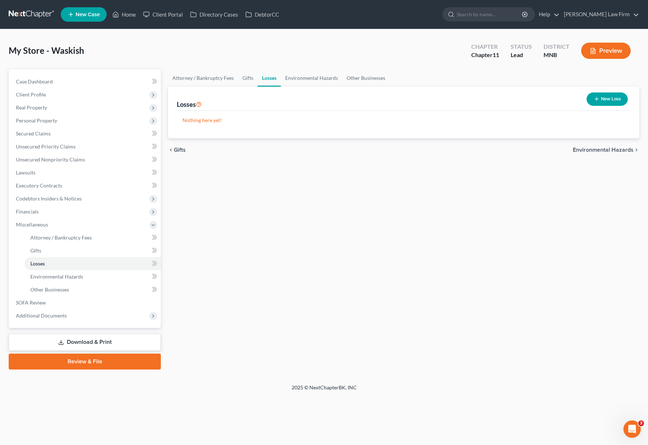
click at [427, 147] on span "Environmental Hazards" at bounding box center [603, 150] width 61 height 6
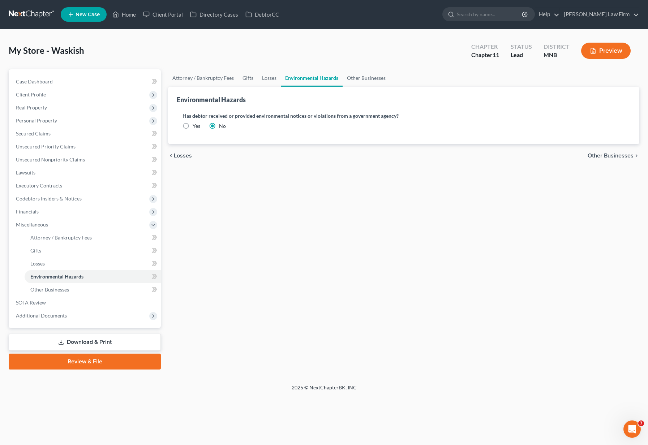
click at [427, 153] on span "Other Businesses" at bounding box center [611, 156] width 46 height 6
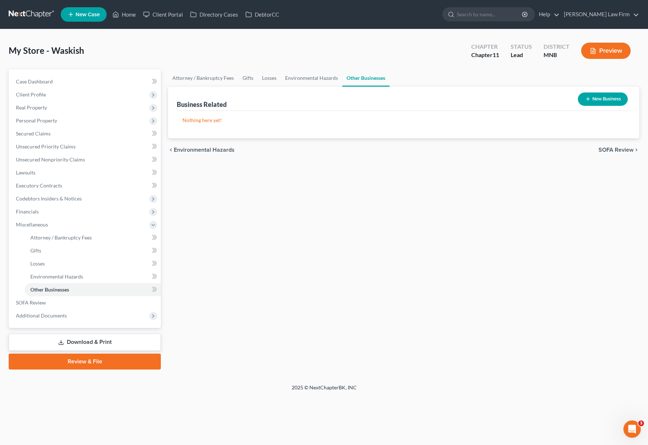
click at [427, 152] on span "SOFA Review" at bounding box center [616, 150] width 35 height 6
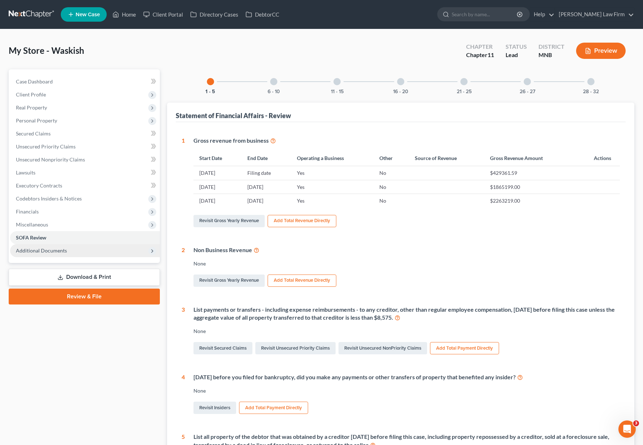
click at [133, 250] on span "Additional Documents" at bounding box center [85, 250] width 150 height 13
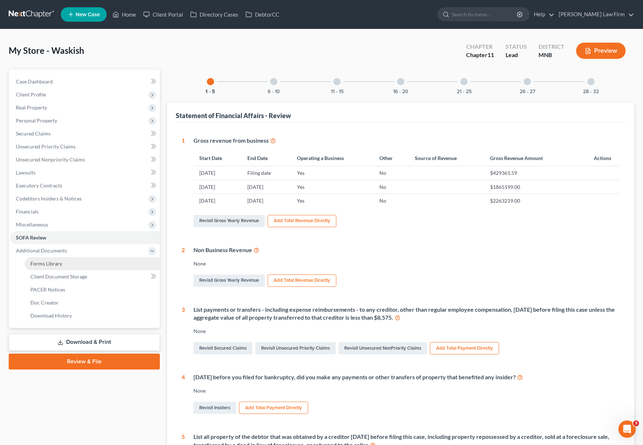
click at [121, 266] on link "Forms Library" at bounding box center [92, 263] width 135 height 13
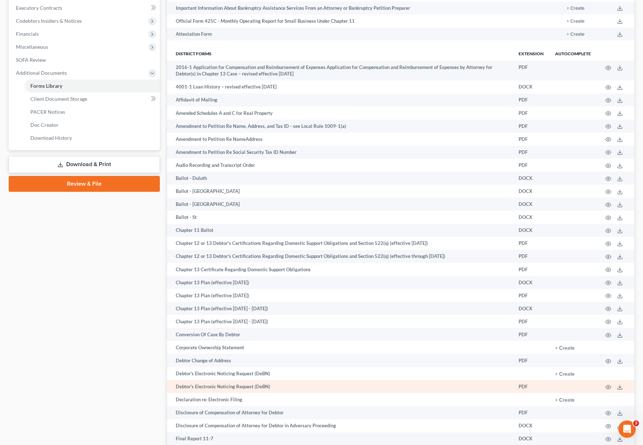
scroll to position [181, 0]
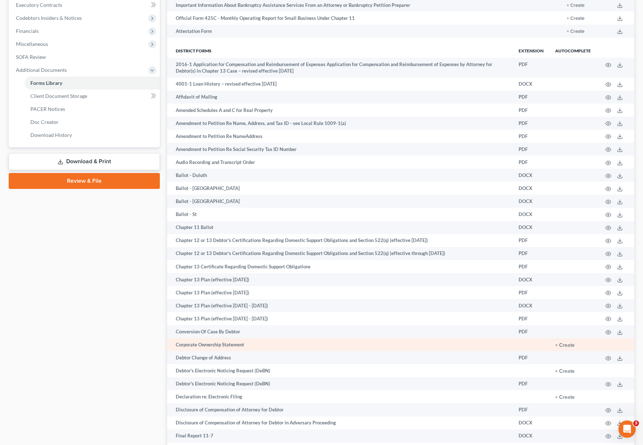
click at [427, 343] on td "+ Create" at bounding box center [572, 344] width 47 height 13
click at [427, 345] on button "+ Create" at bounding box center [565, 345] width 20 height 5
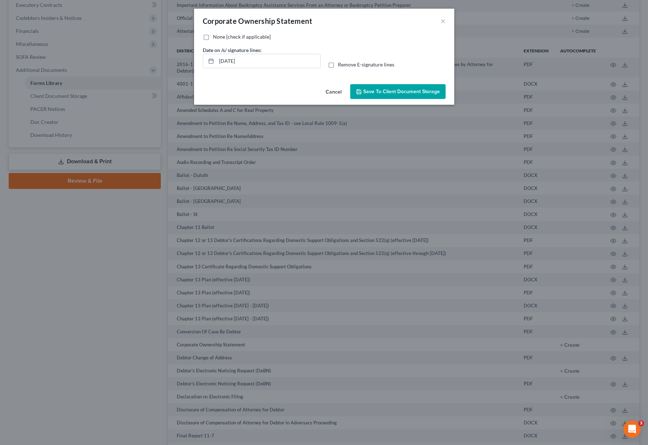
click at [213, 38] on label "None [check if applicable]" at bounding box center [242, 36] width 58 height 7
click at [216, 38] on input "None [check if applicable]" at bounding box center [218, 35] width 5 height 5
checkbox input "true"
click at [391, 93] on span "Save to Client Document Storage" at bounding box center [401, 92] width 77 height 6
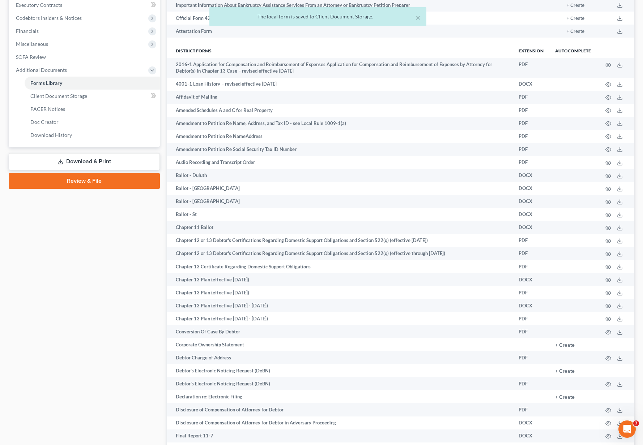
click at [79, 182] on link "Review & File" at bounding box center [84, 181] width 151 height 16
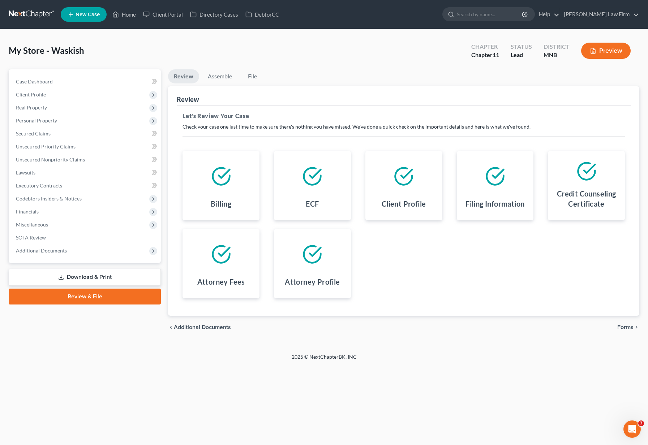
click at [132, 274] on link "Download & Print" at bounding box center [85, 277] width 152 height 17
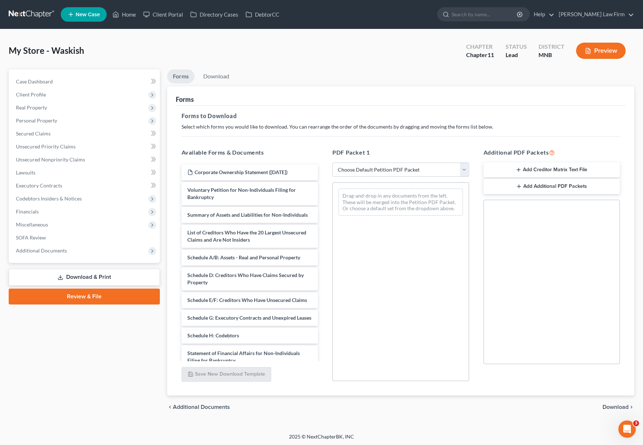
click at [130, 274] on link "Download & Print" at bounding box center [84, 277] width 151 height 17
drag, startPoint x: 356, startPoint y: 171, endPoint x: 358, endPoint y: 176, distance: 5.4
click at [356, 171] on select "Choose Default Petition PDF Packet Complete Bankruptcy Petition (all forms and …" at bounding box center [400, 170] width 137 height 14
select select "0"
click at [332, 163] on select "Choose Default Petition PDF Packet Complete Bankruptcy Petition (all forms and …" at bounding box center [400, 170] width 137 height 14
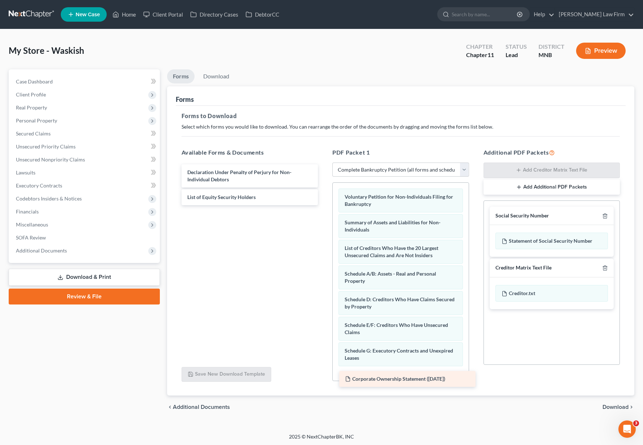
drag, startPoint x: 227, startPoint y: 168, endPoint x: 384, endPoint y: 375, distance: 259.7
click at [324, 205] on div "Corporate Ownership Statement ([DATE]) Corporate Ownership Statement ([DATE]) D…" at bounding box center [250, 184] width 148 height 41
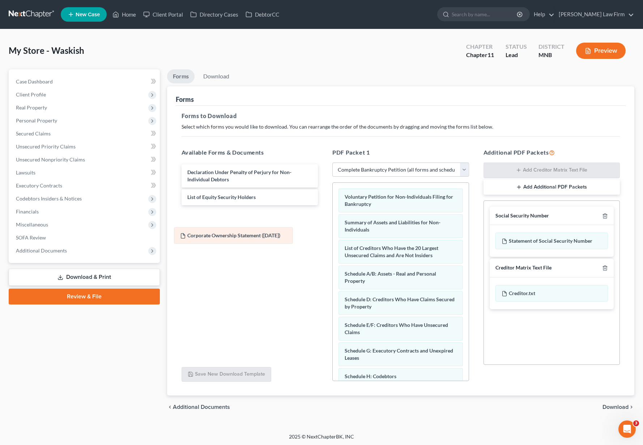
drag, startPoint x: 358, startPoint y: 379, endPoint x: 193, endPoint y: 238, distance: 216.6
click at [333, 238] on div "Corporate Ownership Statement ([DATE]) Voluntary Petition for Non-Individuals F…" at bounding box center [401, 342] width 136 height 318
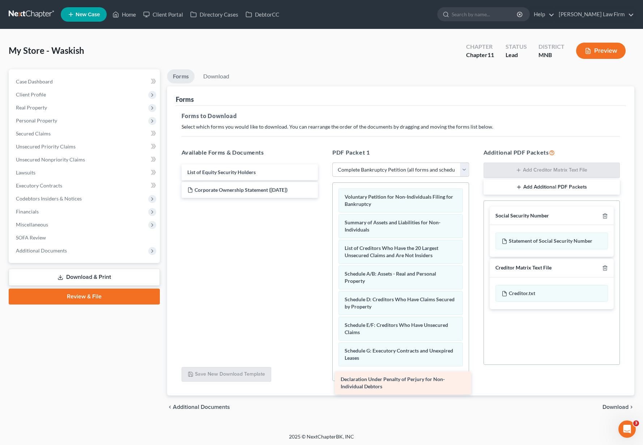
drag, startPoint x: 212, startPoint y: 179, endPoint x: 365, endPoint y: 386, distance: 257.7
click at [324, 198] on div "Declaration Under Penalty of Perjury for Non-Individual Debtors Declaration Und…" at bounding box center [250, 181] width 148 height 34
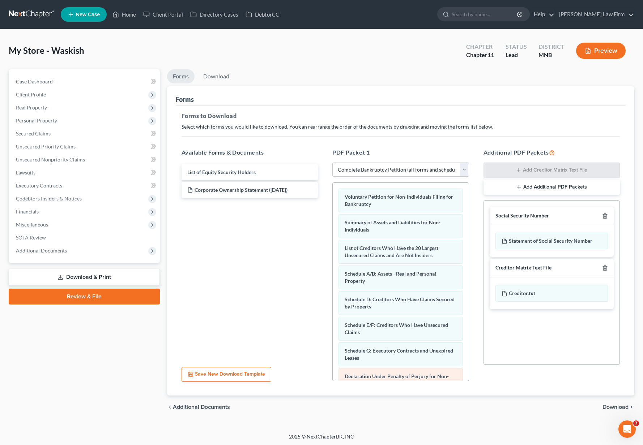
click at [381, 378] on span "Declaration Under Penalty of Perjury for Non-Individual Debtors" at bounding box center [397, 379] width 104 height 13
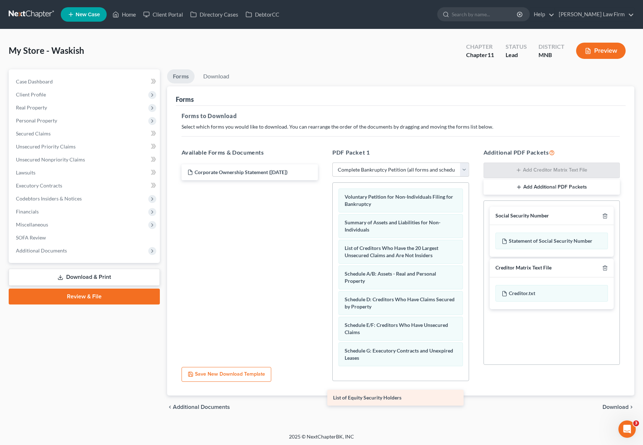
drag, startPoint x: 240, startPoint y: 169, endPoint x: 386, endPoint y: 395, distance: 269.3
click at [324, 180] on div "List of Equity Security Holders List of Equity Security Holders Corporate Owner…" at bounding box center [250, 172] width 148 height 16
click at [393, 371] on div "Voluntary Petition for Non-Individuals Filing for Bankruptcy Summary of Assets …" at bounding box center [401, 363] width 136 height 361
click at [427, 408] on span "Download" at bounding box center [615, 408] width 26 height 6
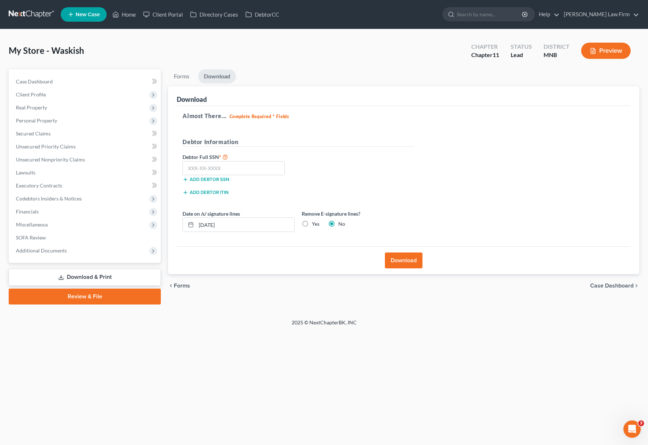
click at [396, 263] on button "Download" at bounding box center [404, 261] width 38 height 16
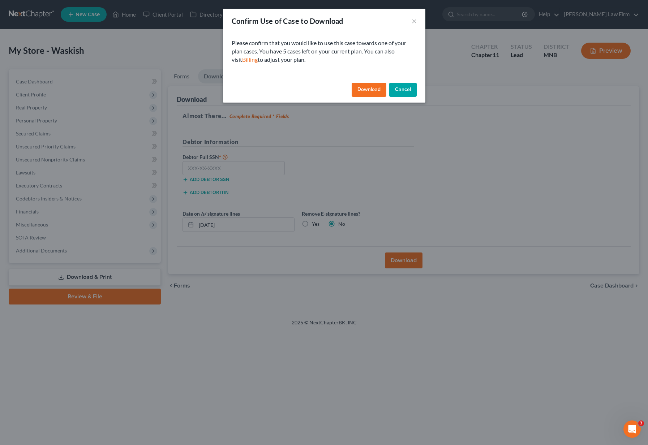
click at [360, 89] on button "Download" at bounding box center [369, 90] width 35 height 14
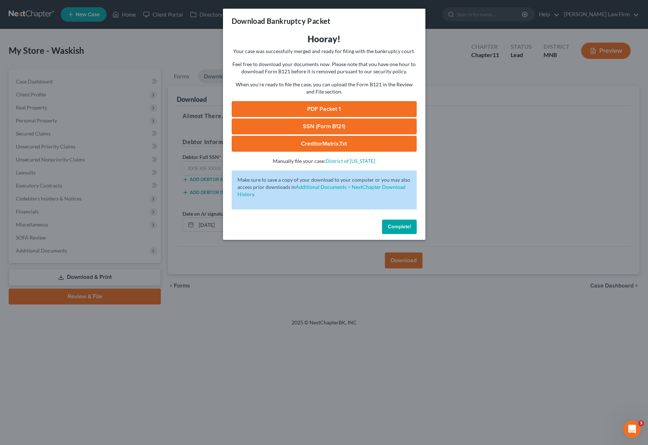
click at [308, 112] on link "PDF Packet 1" at bounding box center [324, 109] width 185 height 16
click at [396, 225] on span "Complete!" at bounding box center [399, 227] width 23 height 6
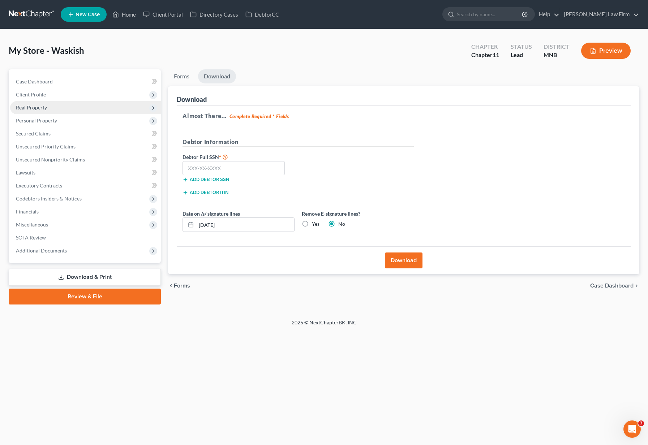
drag, startPoint x: 42, startPoint y: 97, endPoint x: 48, endPoint y: 108, distance: 12.9
click at [42, 96] on span "Client Profile" at bounding box center [31, 94] width 30 height 6
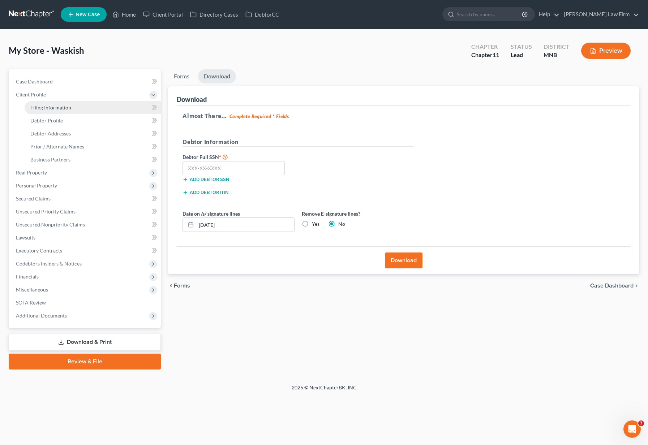
click at [48, 108] on span "Filing Information" at bounding box center [50, 107] width 41 height 6
select select "3"
select select "1"
select select "42"
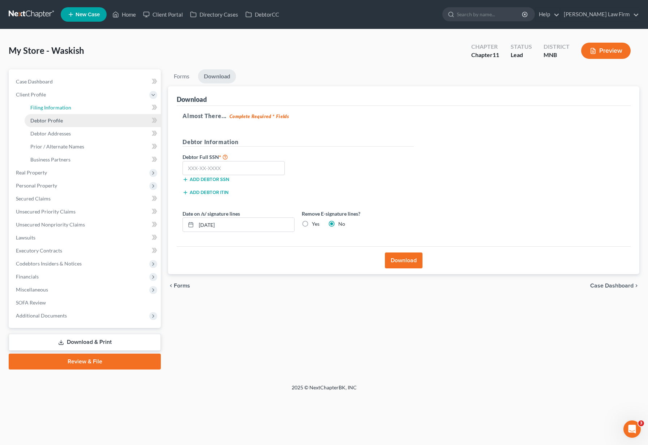
select select "1"
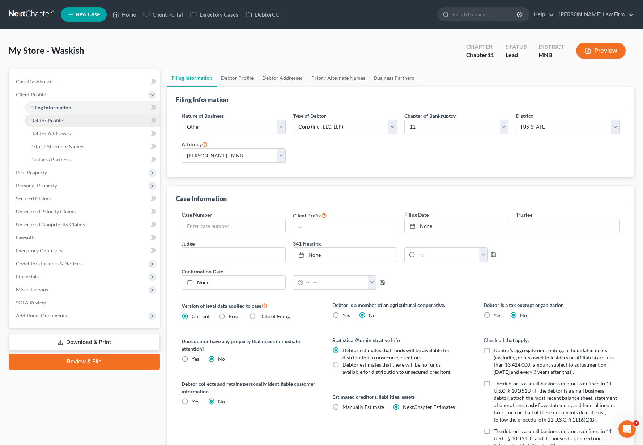
click at [50, 120] on span "Debtor Profile" at bounding box center [46, 120] width 33 height 6
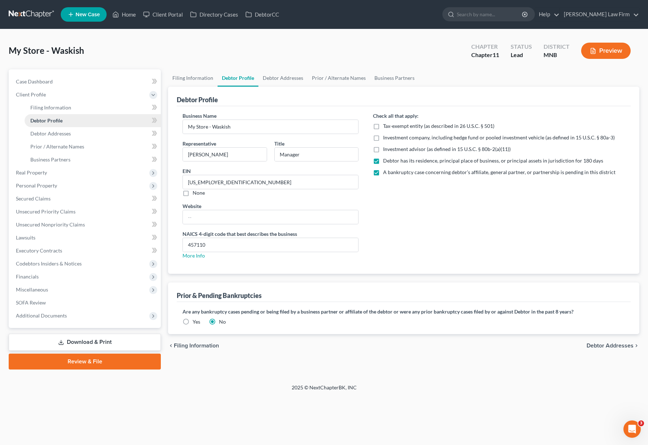
radio input "true"
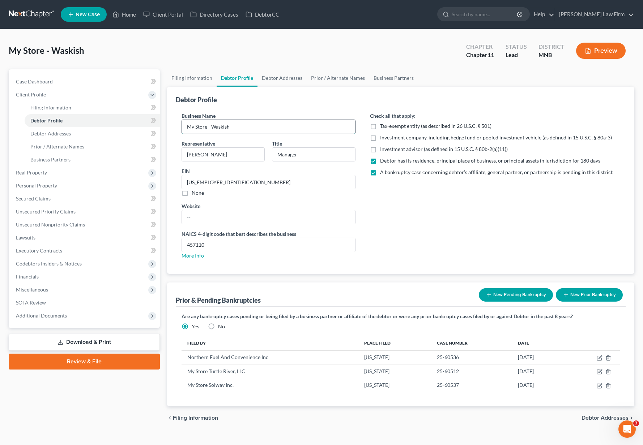
click at [266, 129] on input "My Store - Waskish" at bounding box center [269, 127] width 174 height 14
type input "My Store - Waskish LLC"
click at [427, 417] on span "Debtor Addresses" at bounding box center [604, 418] width 47 height 6
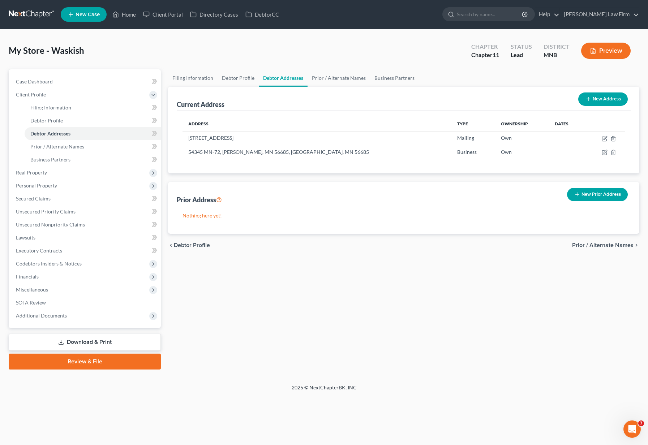
click at [93, 344] on link "Download & Print" at bounding box center [85, 342] width 152 height 17
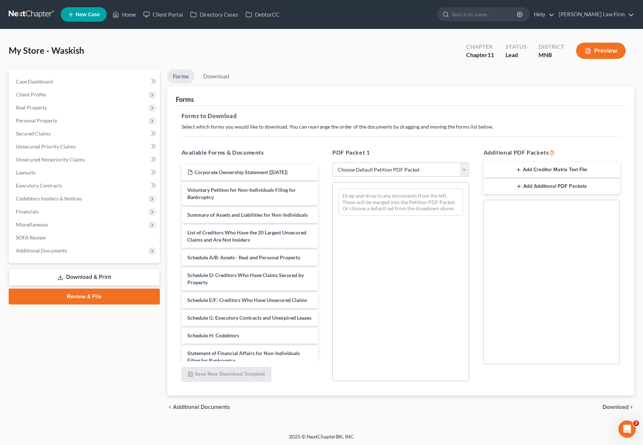
drag, startPoint x: 372, startPoint y: 170, endPoint x: 373, endPoint y: 176, distance: 6.2
click at [372, 170] on select "Choose Default Petition PDF Packet Complete Bankruptcy Petition (all forms and …" at bounding box center [400, 170] width 137 height 14
select select "0"
click at [332, 163] on select "Choose Default Petition PDF Packet Complete Bankruptcy Petition (all forms and …" at bounding box center [400, 170] width 137 height 14
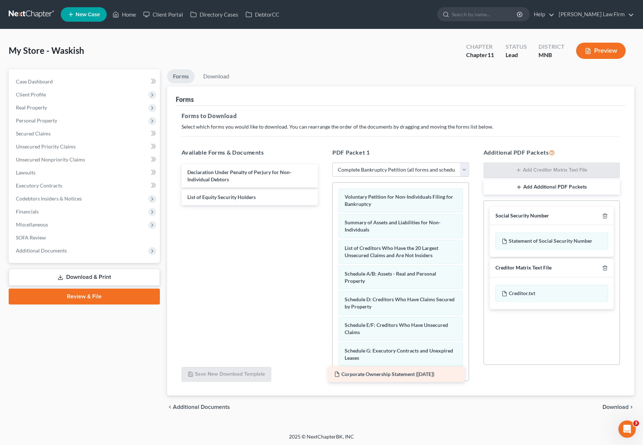
drag, startPoint x: 231, startPoint y: 172, endPoint x: 378, endPoint y: 375, distance: 249.8
click at [324, 205] on div "Corporate Ownership Statement ([DATE]) Corporate Ownership Statement ([DATE]) D…" at bounding box center [250, 184] width 148 height 41
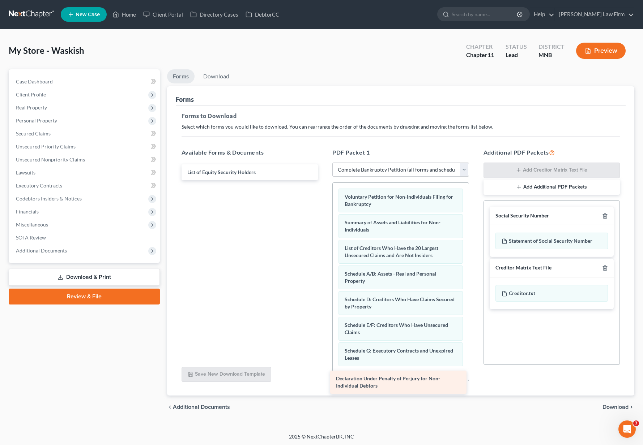
drag, startPoint x: 247, startPoint y: 179, endPoint x: 396, endPoint y: 385, distance: 254.3
click at [324, 180] on div "Declaration Under Penalty of Perjury for Non-Individual Debtors Declaration Und…" at bounding box center [250, 172] width 148 height 16
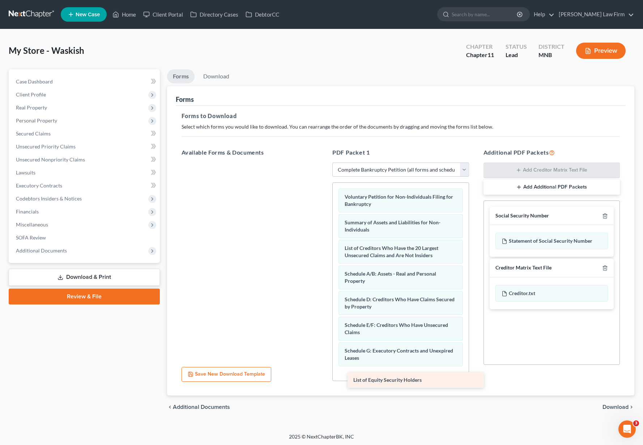
drag, startPoint x: 232, startPoint y: 175, endPoint x: 398, endPoint y: 383, distance: 266.0
click at [324, 163] on div "List of Equity Security Holders List of Equity Security Holders" at bounding box center [250, 163] width 148 height 0
click at [427, 409] on span "Download" at bounding box center [615, 408] width 26 height 6
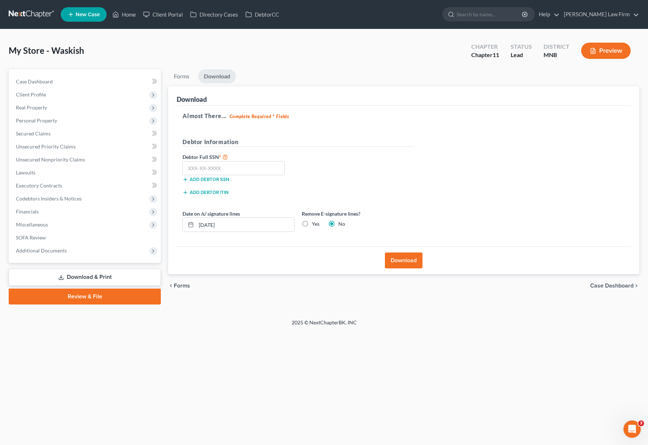
click at [402, 258] on button "Download" at bounding box center [404, 261] width 38 height 16
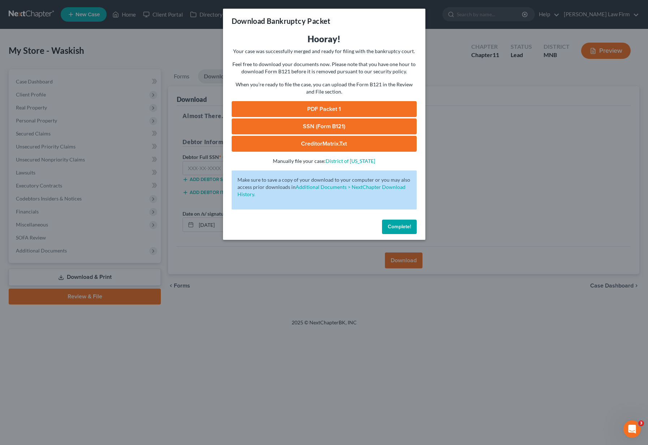
click at [287, 112] on link "PDF Packet 1" at bounding box center [324, 109] width 185 height 16
click at [307, 148] on link "CreditorMatrix.txt" at bounding box center [324, 144] width 185 height 16
drag, startPoint x: 408, startPoint y: 227, endPoint x: 48, endPoint y: 33, distance: 409.9
click at [408, 227] on span "Complete!" at bounding box center [399, 227] width 23 height 6
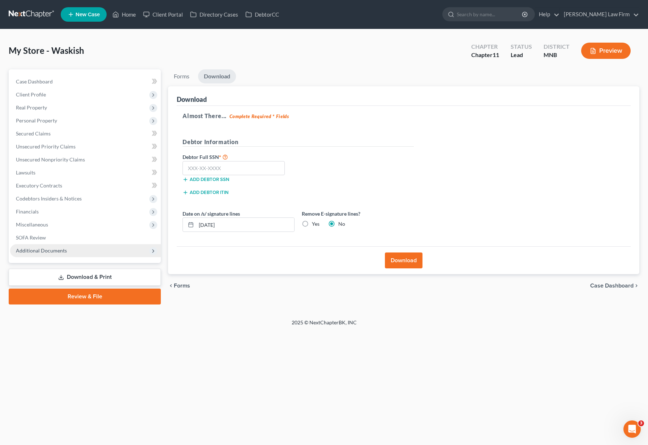
click at [54, 252] on span "Additional Documents" at bounding box center [41, 251] width 51 height 6
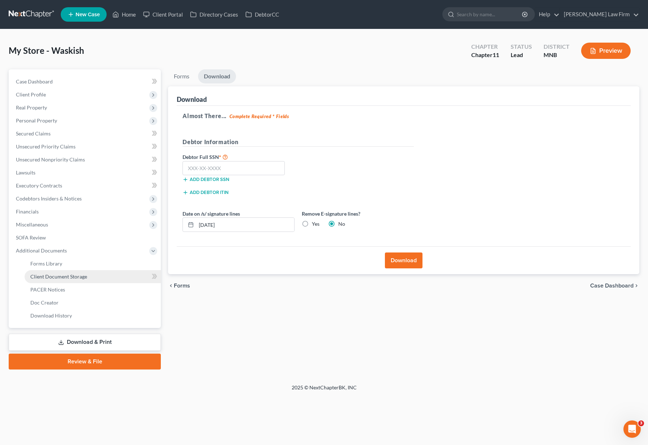
click at [70, 276] on span "Client Document Storage" at bounding box center [58, 277] width 57 height 6
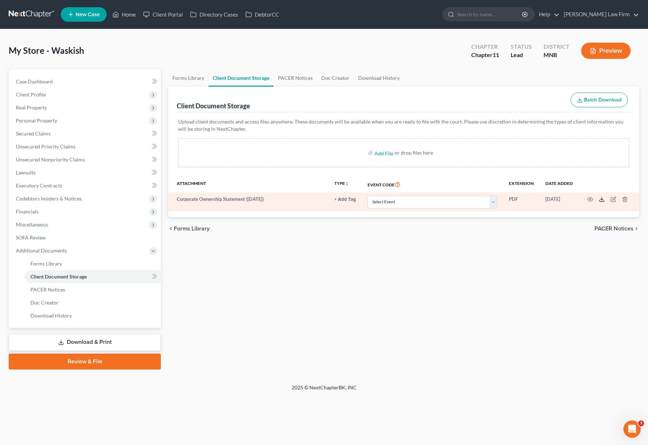
click at [427, 198] on icon at bounding box center [602, 200] width 6 height 6
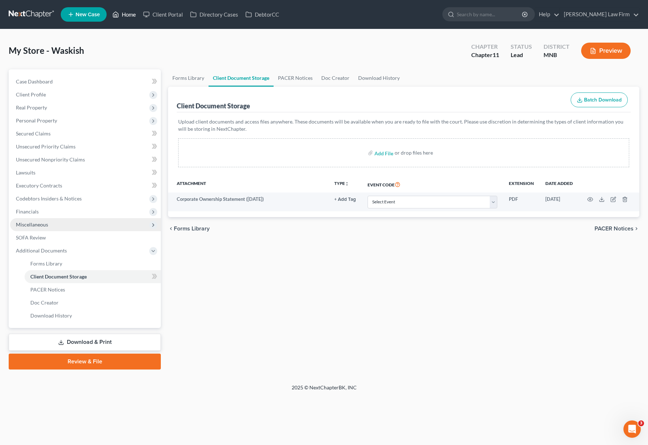
drag, startPoint x: 124, startPoint y: 16, endPoint x: 88, endPoint y: 227, distance: 213.5
click at [124, 16] on link "Home" at bounding box center [124, 14] width 31 height 13
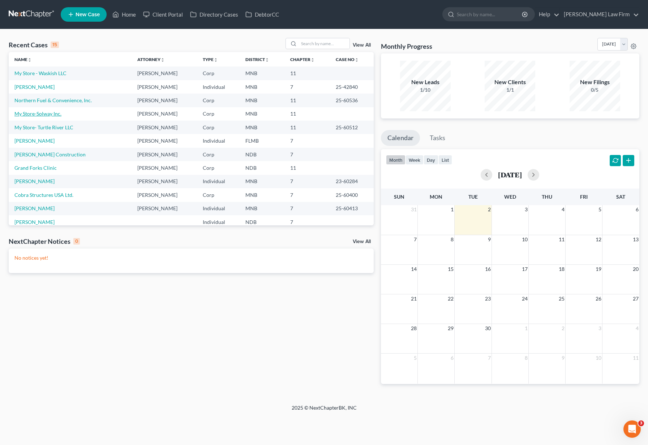
click at [50, 113] on link "My Store-Solway Inc." at bounding box center [37, 114] width 47 height 6
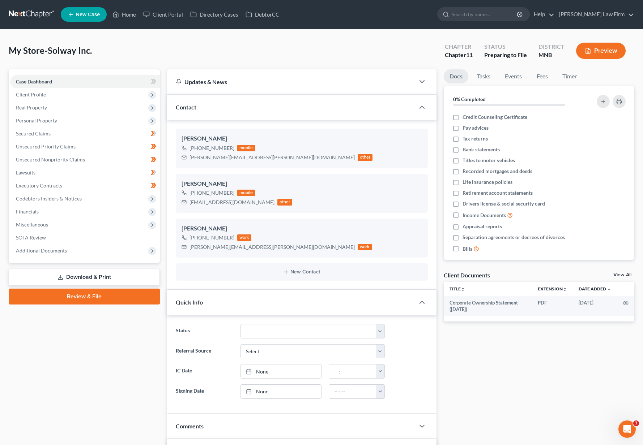
click at [94, 275] on link "Download & Print" at bounding box center [84, 277] width 151 height 17
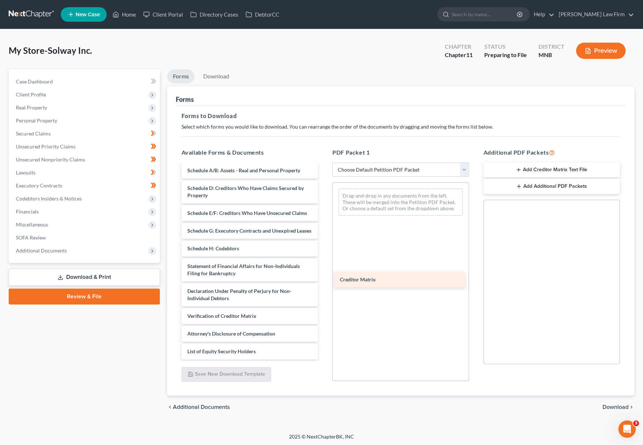
scroll to position [102, 0]
drag, startPoint x: 235, startPoint y: 300, endPoint x: 397, endPoint y: 286, distance: 162.2
click at [324, 280] on div "Creditor Matrix Corporate Ownership Statement ([DATE]) Voluntary Petition for N…" at bounding box center [250, 218] width 148 height 282
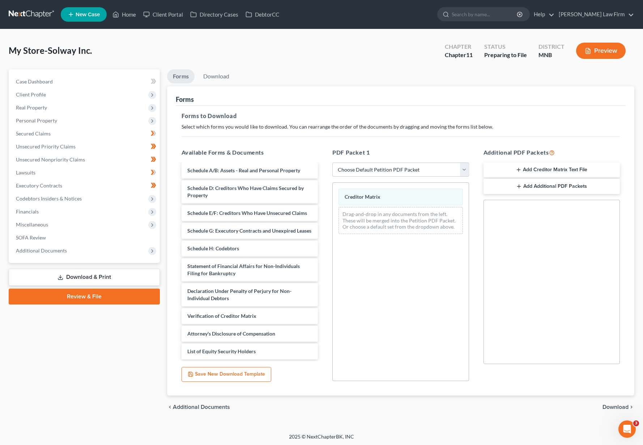
click at [427, 407] on span "Download" at bounding box center [615, 408] width 26 height 6
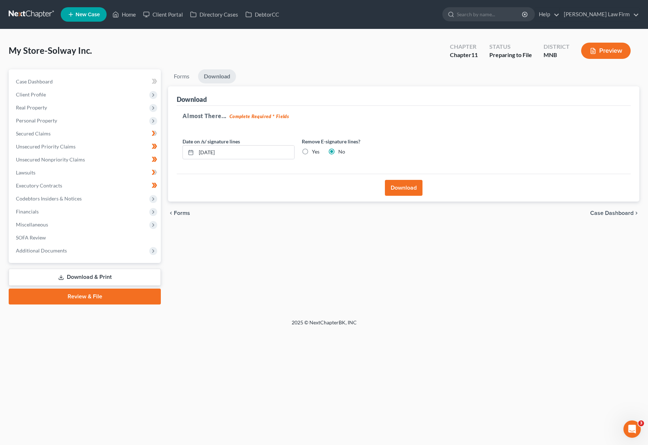
click at [401, 193] on button "Download" at bounding box center [404, 188] width 38 height 16
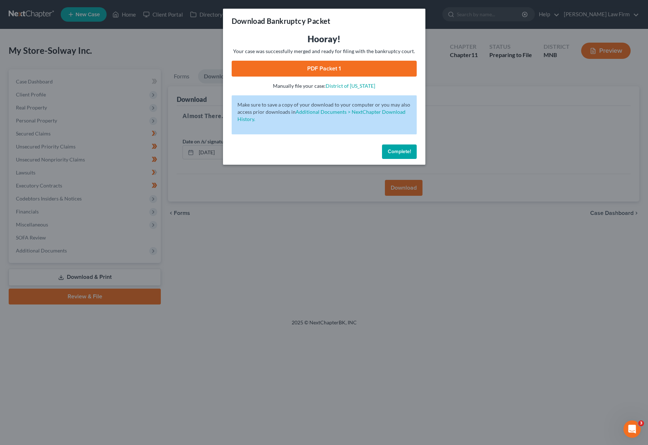
click at [390, 151] on span "Complete!" at bounding box center [399, 152] width 23 height 6
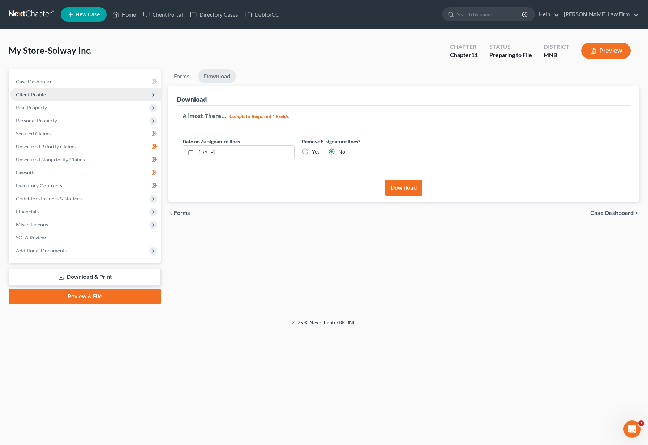
click at [41, 91] on span "Client Profile" at bounding box center [31, 94] width 30 height 6
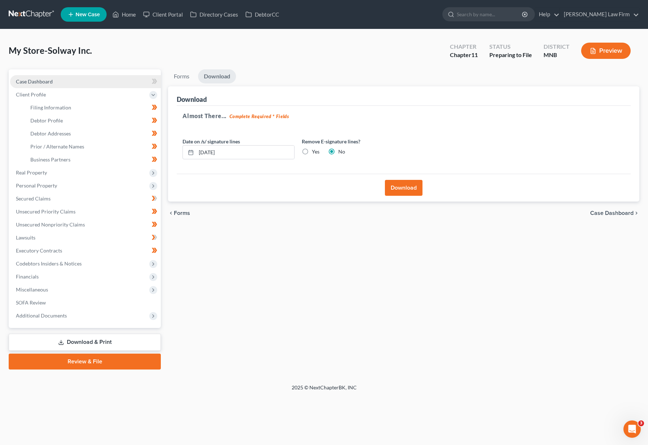
click at [67, 82] on link "Case Dashboard" at bounding box center [85, 81] width 151 height 13
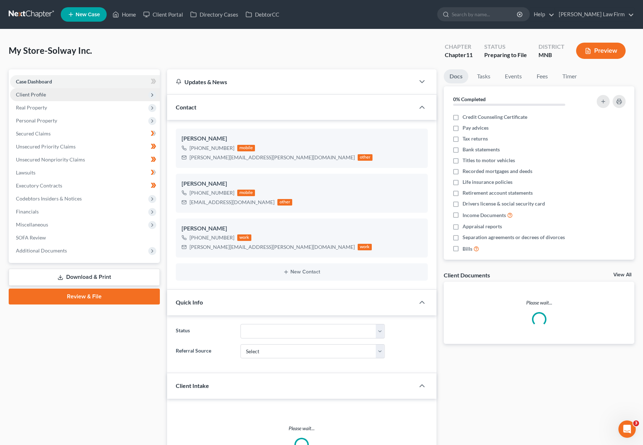
click at [49, 98] on span "Client Profile" at bounding box center [85, 94] width 150 height 13
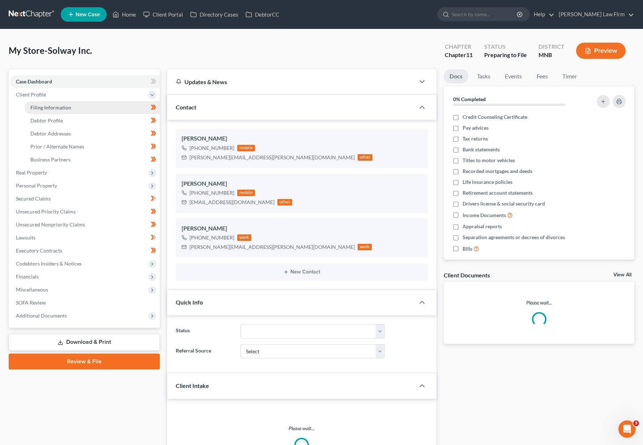
click at [55, 108] on span "Filing Information" at bounding box center [50, 107] width 41 height 6
select select "3"
select select "1"
select select "42"
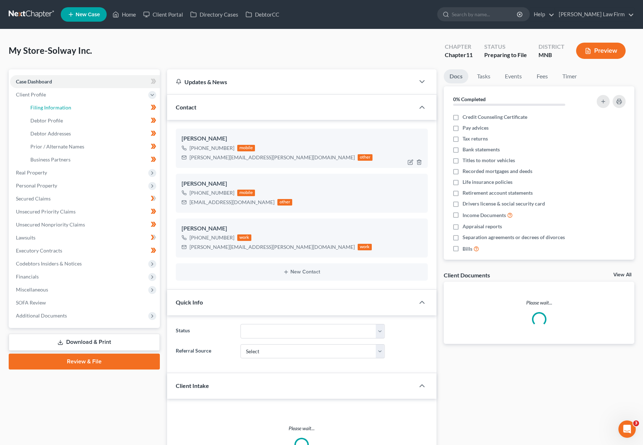
select select "1"
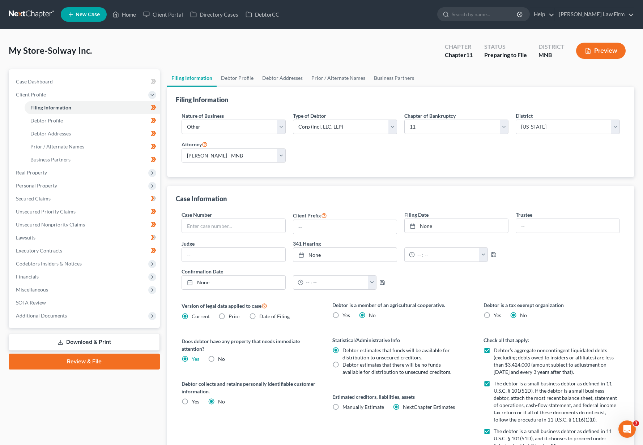
click at [242, 41] on div "My Store-Solway Inc. Upgraded Chapter Chapter 11 Status Preparing to File Distr…" at bounding box center [321, 53] width 625 height 31
click at [213, 225] on input "text" at bounding box center [233, 226] width 103 height 14
click at [99, 336] on link "Download & Print" at bounding box center [84, 342] width 151 height 17
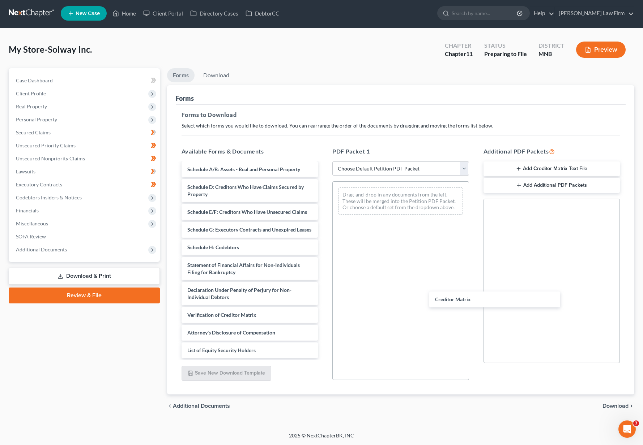
scroll to position [102, 0]
click at [324, 298] on div "Creditor Matrix Corporate Ownership Statement ([DATE]) Voluntary Petition for N…" at bounding box center [250, 217] width 148 height 282
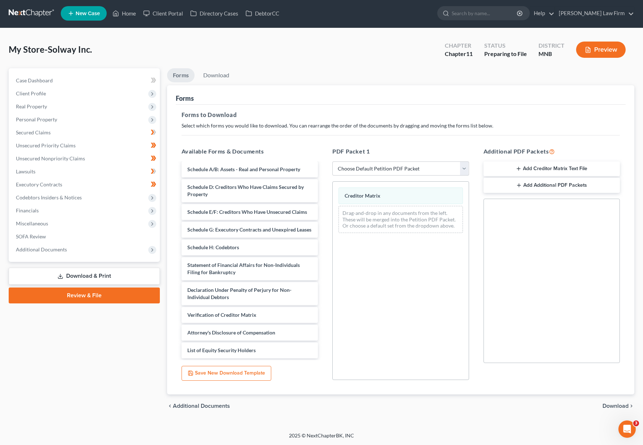
click at [427, 403] on span "Download" at bounding box center [615, 406] width 26 height 6
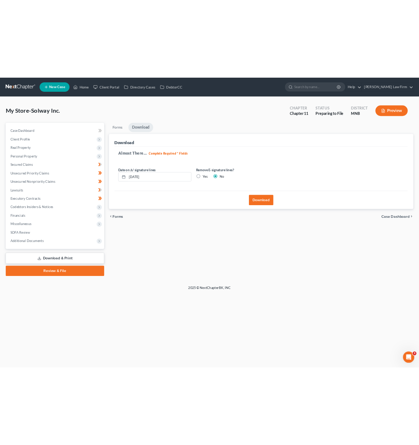
scroll to position [0, 0]
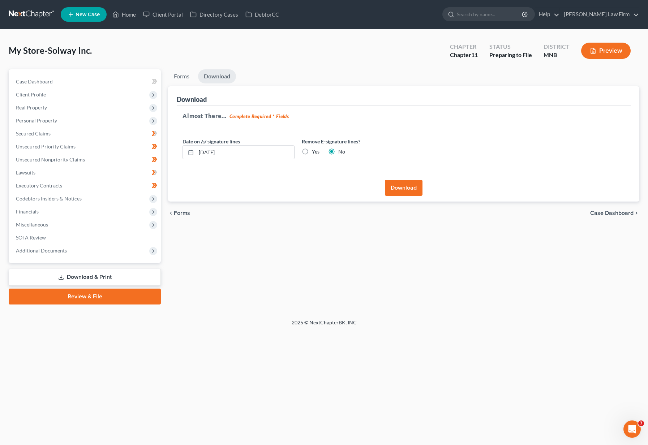
click at [399, 191] on button "Download" at bounding box center [404, 188] width 38 height 16
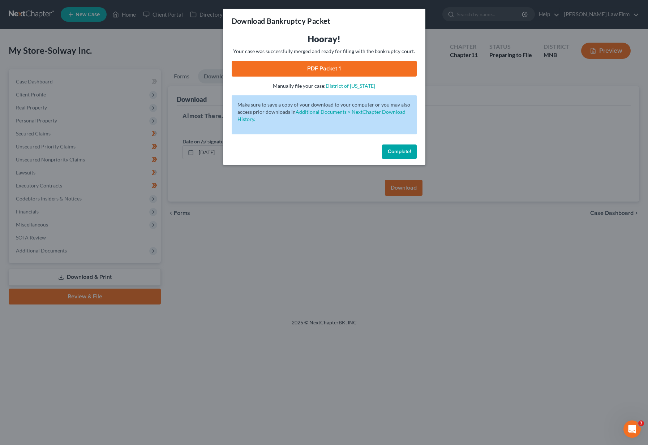
click at [369, 72] on link "PDF Packet 1" at bounding box center [324, 69] width 185 height 16
drag, startPoint x: 405, startPoint y: 150, endPoint x: 450, endPoint y: 163, distance: 46.9
click at [405, 150] on span "Complete!" at bounding box center [399, 152] width 23 height 6
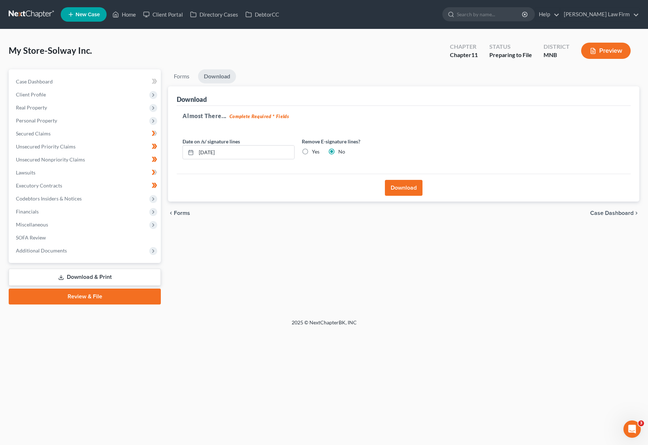
select select "3"
select select "1"
select select "42"
select select "1"
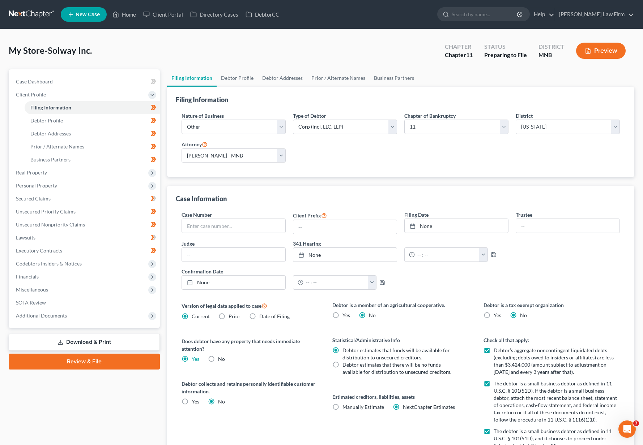
click at [100, 343] on link "Download & Print" at bounding box center [84, 342] width 151 height 17
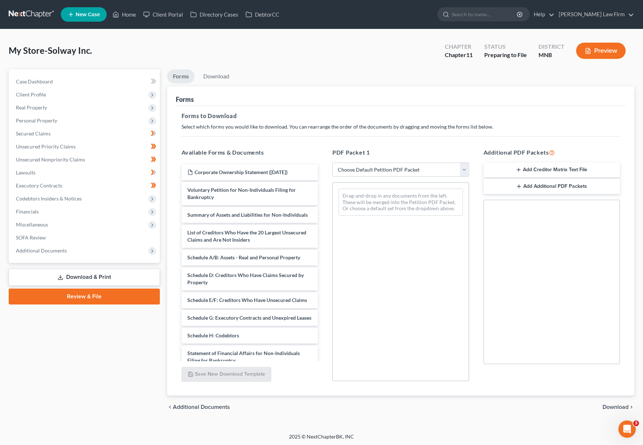
click at [427, 168] on button "Add Creditor Matrix Text File" at bounding box center [551, 170] width 137 height 15
click at [427, 408] on span "Download" at bounding box center [615, 408] width 26 height 6
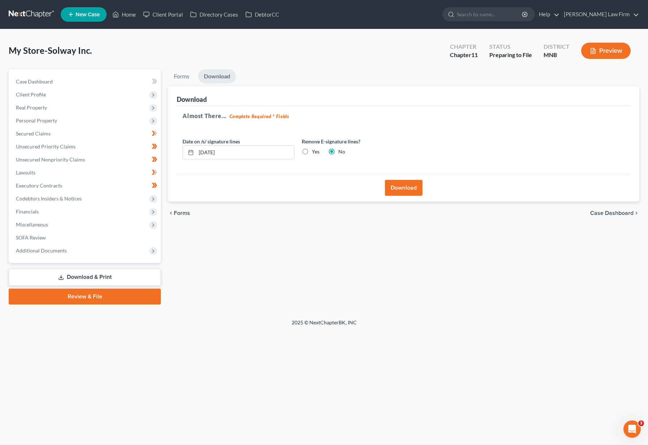
click at [395, 195] on button "Download" at bounding box center [404, 188] width 38 height 16
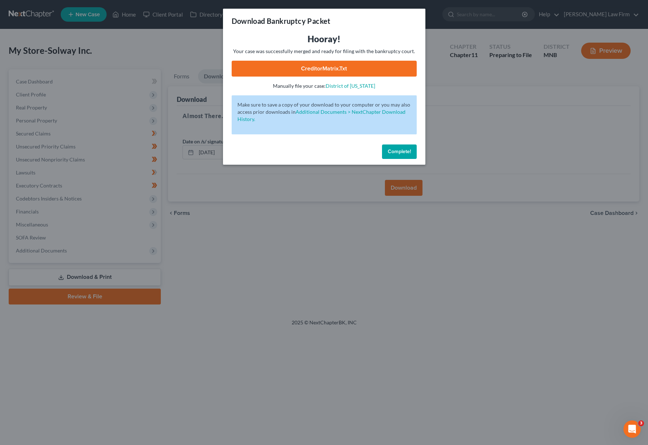
click at [357, 67] on link "CreditorMatrix.txt" at bounding box center [324, 69] width 185 height 16
click at [403, 146] on button "Complete!" at bounding box center [399, 152] width 35 height 14
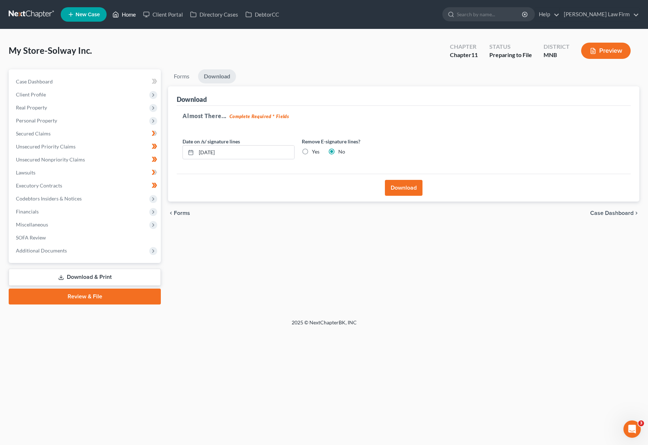
click at [129, 10] on link "Home" at bounding box center [124, 14] width 31 height 13
